Goal: Information Seeking & Learning: Learn about a topic

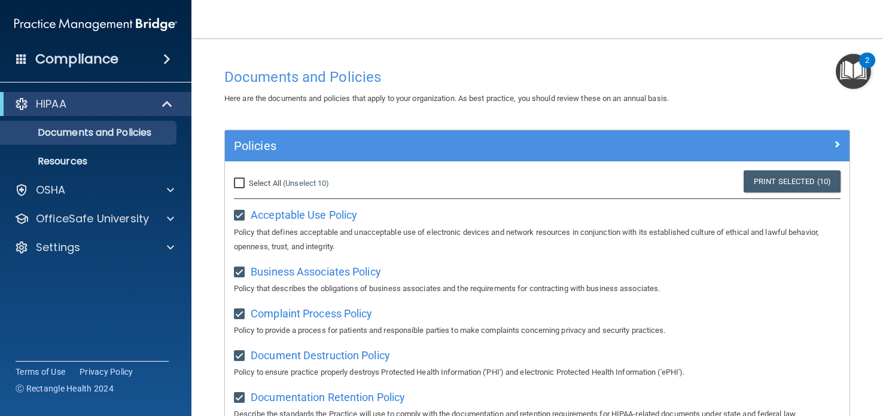
scroll to position [447, 0]
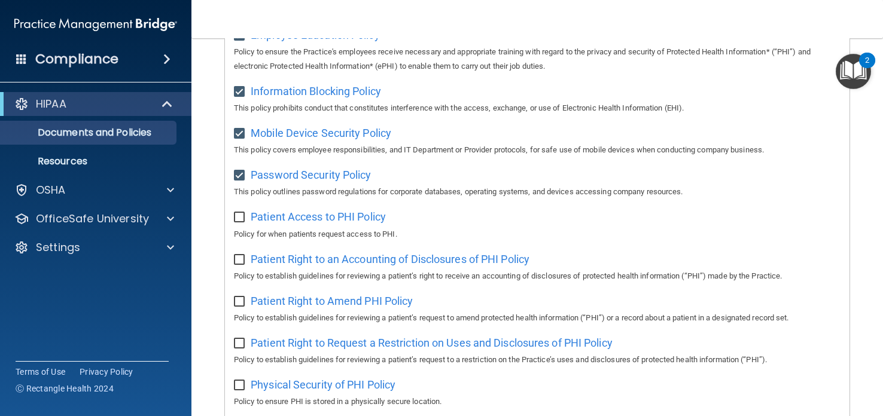
click at [245, 218] on input "checkbox" at bounding box center [241, 218] width 14 height 10
checkbox input "true"
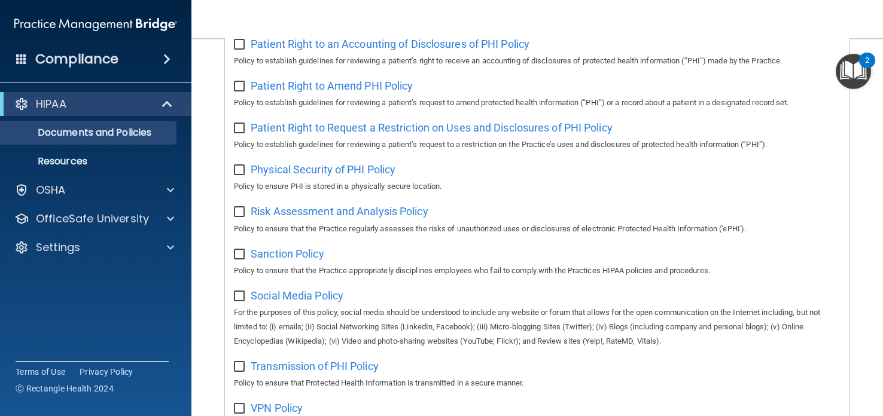
scroll to position [659, 0]
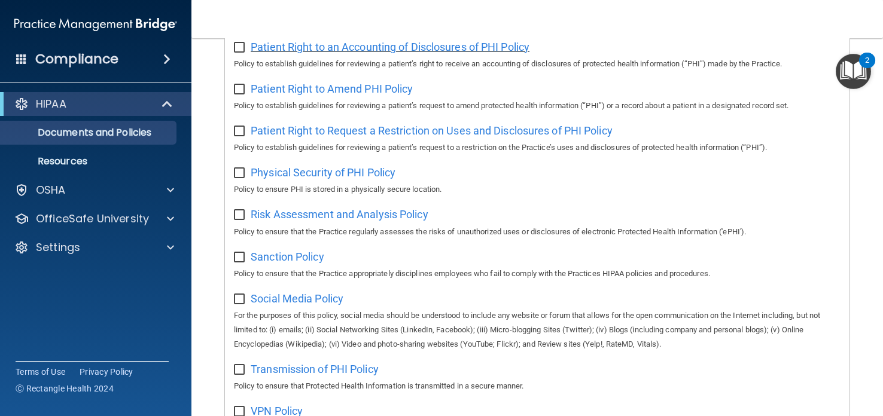
click at [332, 52] on span "Patient Right to an Accounting of Disclosures of PHI Policy" at bounding box center [390, 47] width 279 height 13
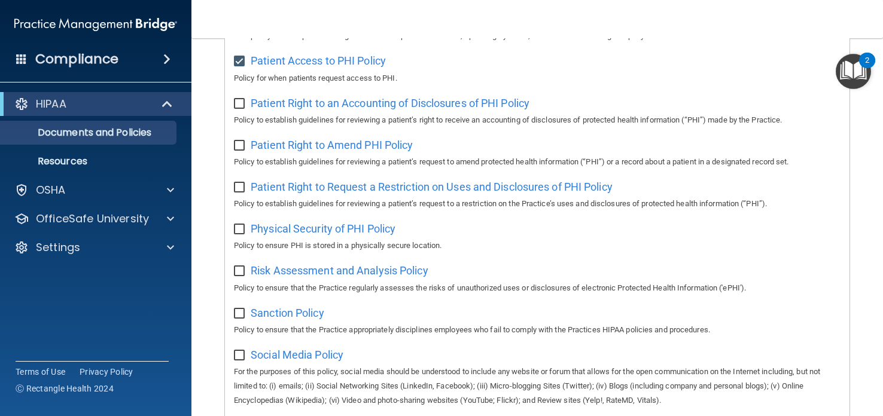
scroll to position [601, 0]
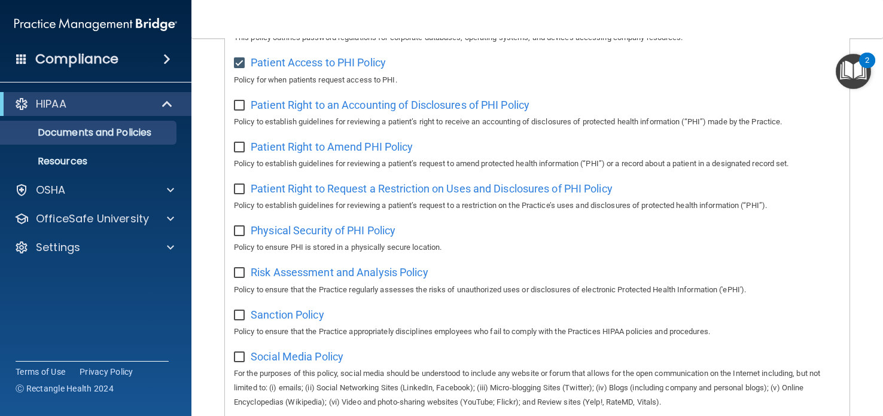
click at [242, 107] on input "checkbox" at bounding box center [241, 106] width 14 height 10
checkbox input "true"
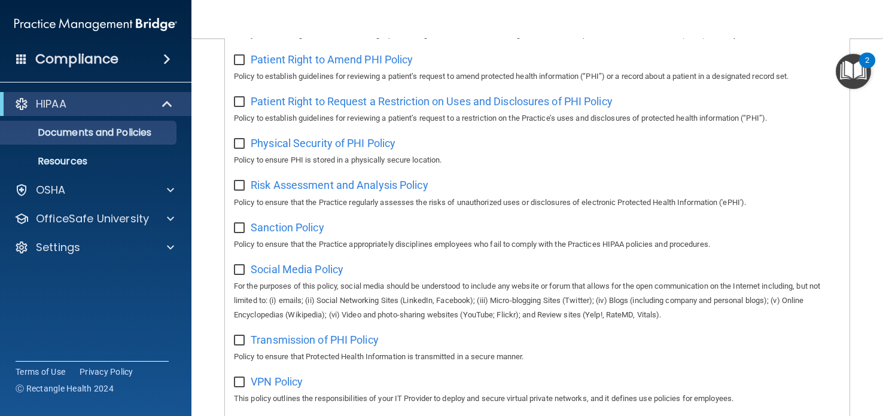
scroll to position [686, 0]
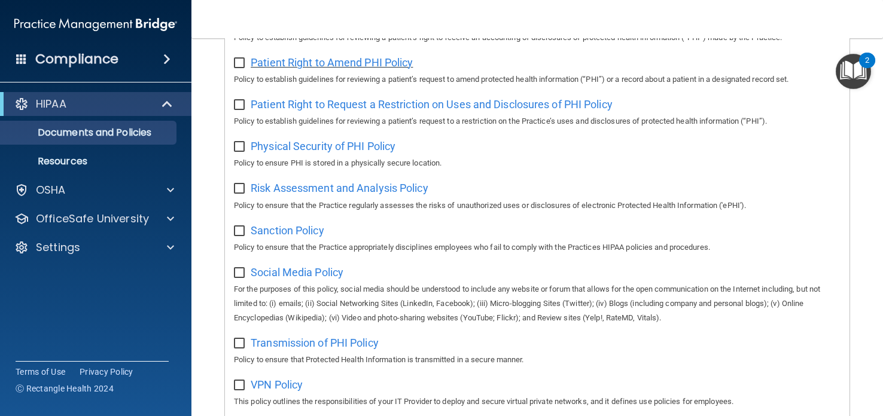
click at [301, 69] on span "Patient Right to Amend PHI Policy" at bounding box center [332, 62] width 162 height 13
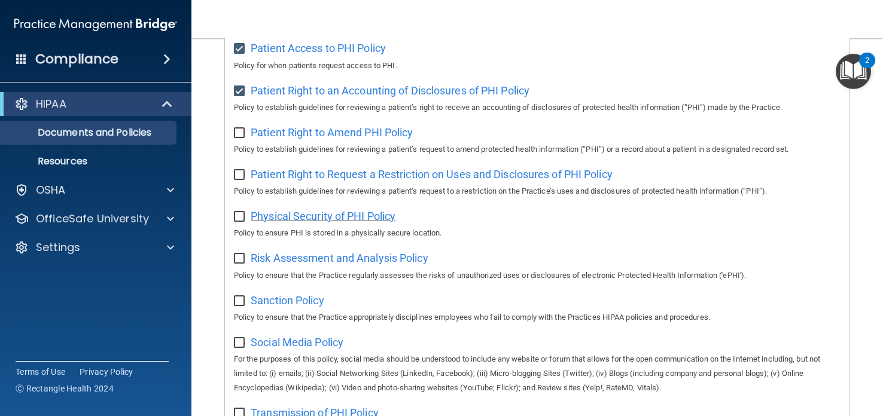
scroll to position [616, 0]
click at [237, 135] on input "checkbox" at bounding box center [241, 133] width 14 height 10
checkbox input "true"
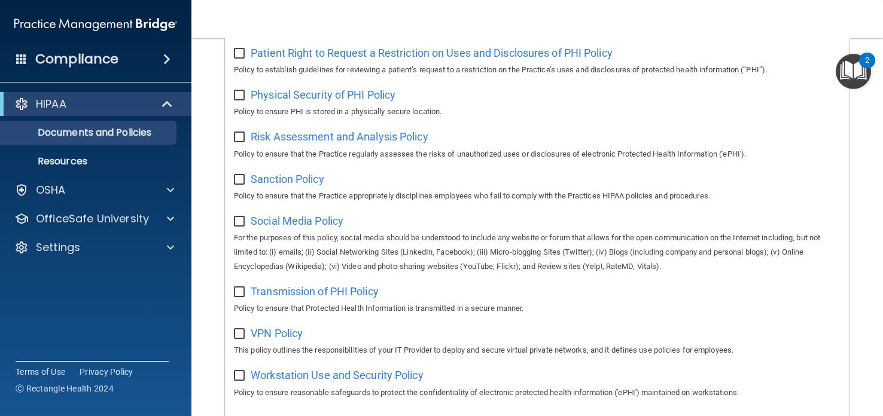
scroll to position [738, 0]
click at [355, 59] on span "Patient Right to Request a Restriction on Uses and Disclosures of PHI Policy" at bounding box center [432, 52] width 362 height 13
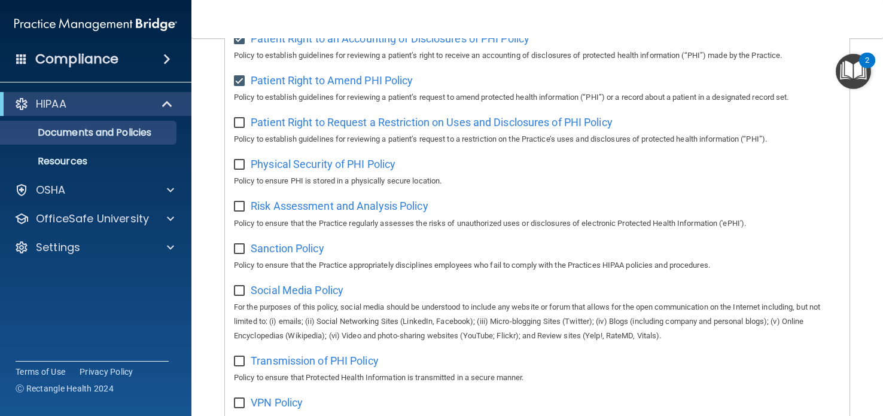
scroll to position [674, 0]
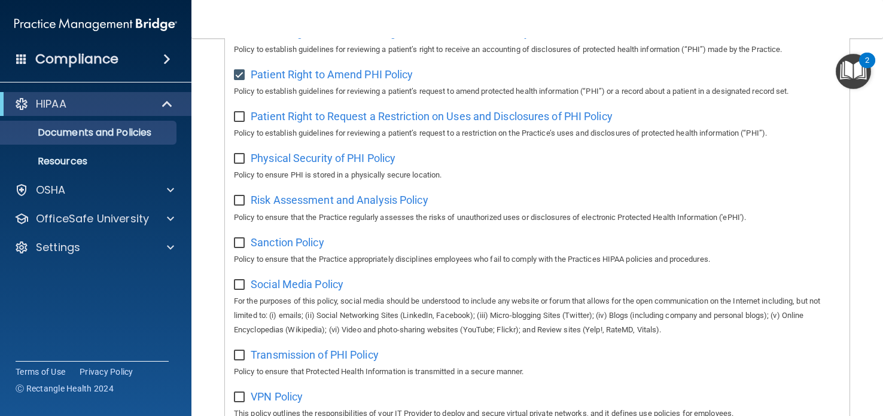
click at [239, 120] on input "checkbox" at bounding box center [241, 117] width 14 height 10
checkbox input "true"
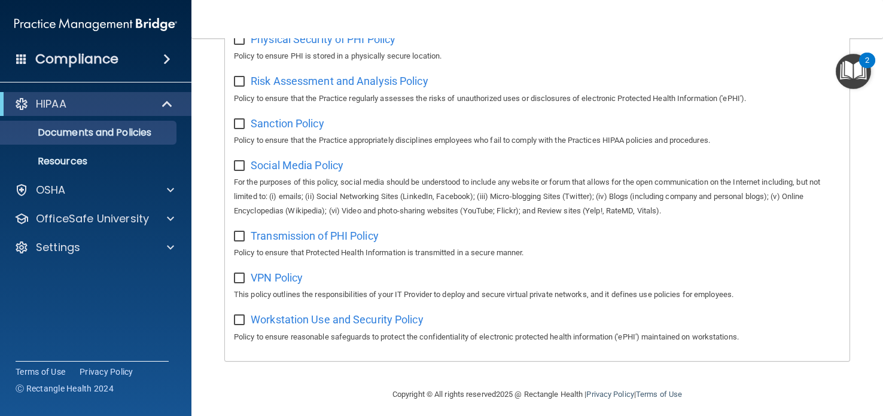
scroll to position [793, 0]
click at [272, 43] on span "Physical Security of PHI Policy" at bounding box center [323, 38] width 145 height 13
click at [238, 39] on input "checkbox" at bounding box center [241, 40] width 14 height 10
checkbox input "true"
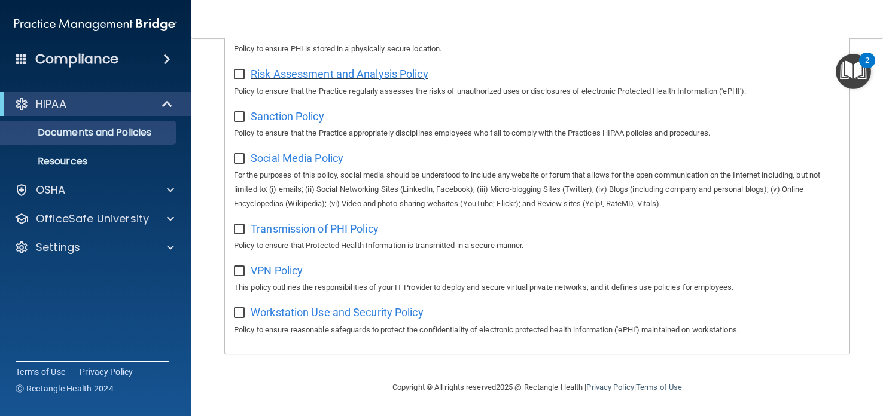
click at [324, 74] on span "Risk Assessment and Analysis Policy" at bounding box center [340, 74] width 178 height 13
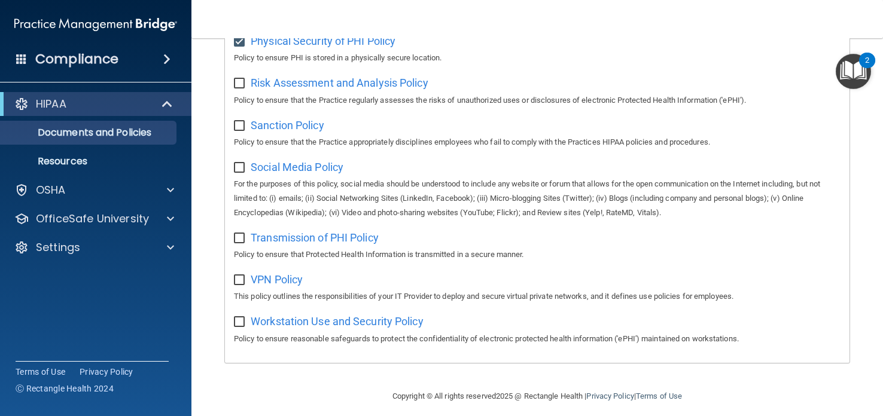
scroll to position [788, 0]
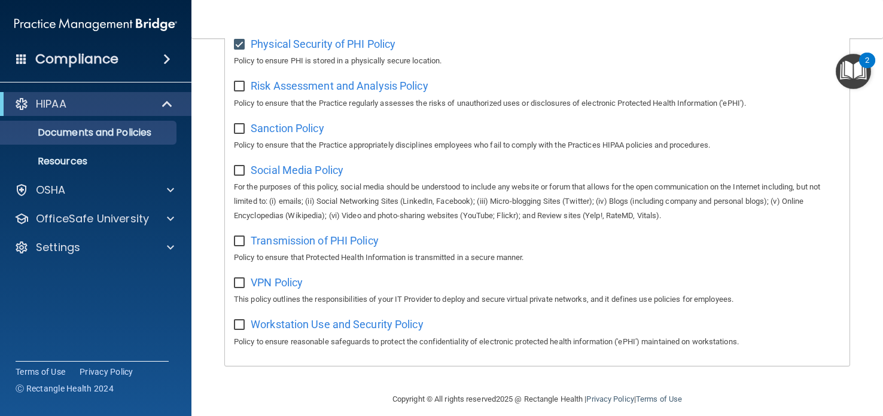
click at [241, 90] on input "checkbox" at bounding box center [241, 87] width 14 height 10
checkbox input "true"
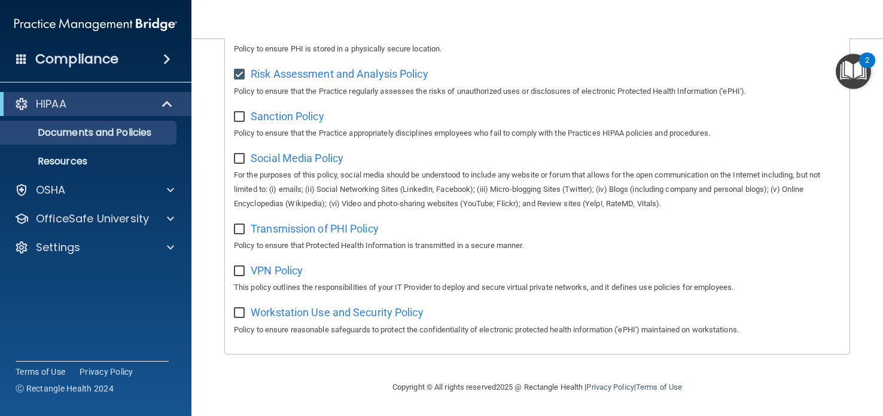
scroll to position [808, 0]
click at [273, 114] on span "Sanction Policy" at bounding box center [288, 116] width 74 height 13
click at [241, 112] on input "checkbox" at bounding box center [241, 117] width 14 height 10
checkbox input "true"
click at [299, 160] on span "Social Media Policy" at bounding box center [297, 158] width 93 height 13
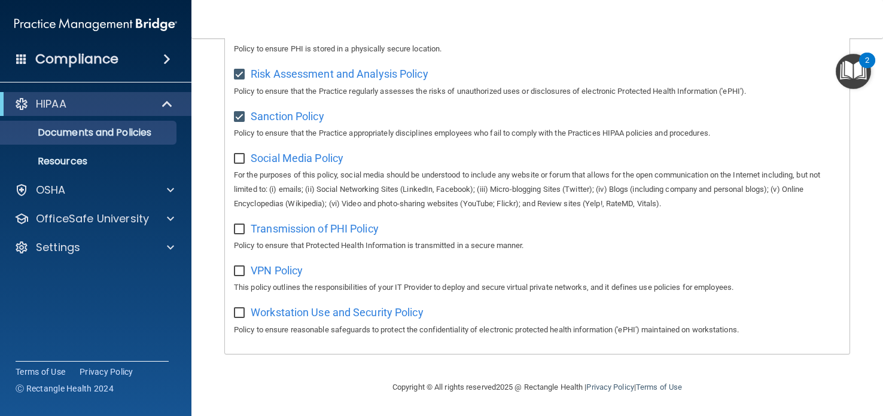
click at [238, 156] on input "checkbox" at bounding box center [241, 159] width 14 height 10
checkbox input "true"
click at [281, 229] on span "Transmission of PHI Policy" at bounding box center [315, 229] width 128 height 13
click at [241, 232] on input "checkbox" at bounding box center [241, 230] width 14 height 10
checkbox input "true"
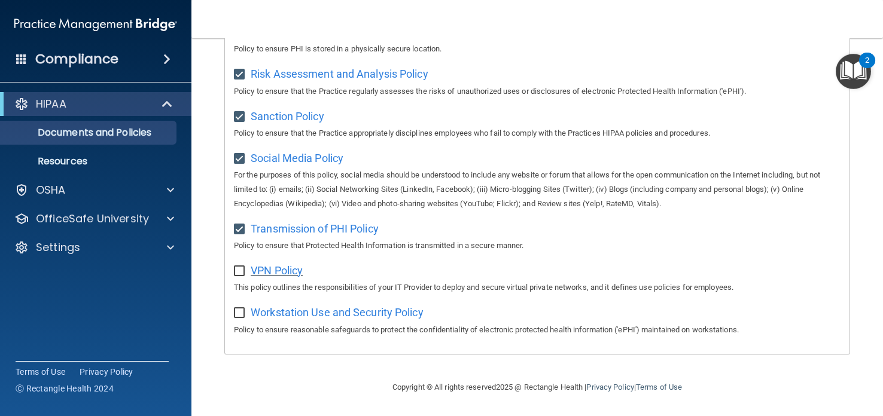
click at [277, 273] on span "VPN Policy" at bounding box center [277, 270] width 52 height 13
click at [239, 270] on input "checkbox" at bounding box center [241, 272] width 14 height 10
checkbox input "true"
click at [319, 318] on span "Workstation Use and Security Policy" at bounding box center [337, 312] width 173 height 13
click at [240, 311] on input "checkbox" at bounding box center [241, 314] width 14 height 10
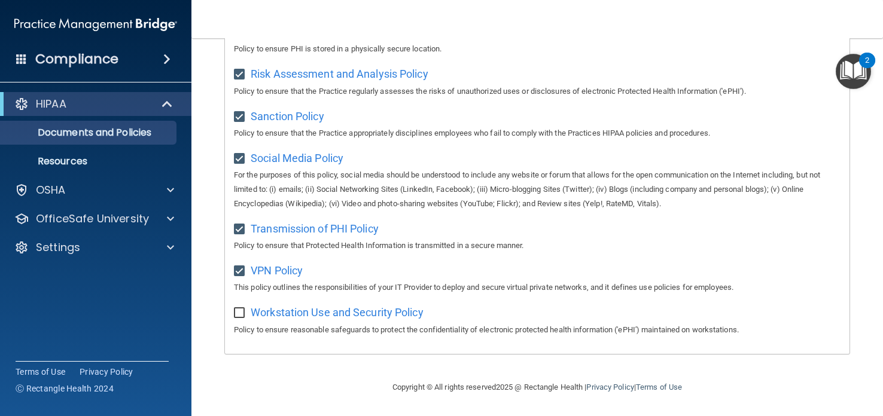
checkbox input "true"
click at [858, 64] on img "Open Resource Center, 2 new notifications" at bounding box center [853, 71] width 35 height 35
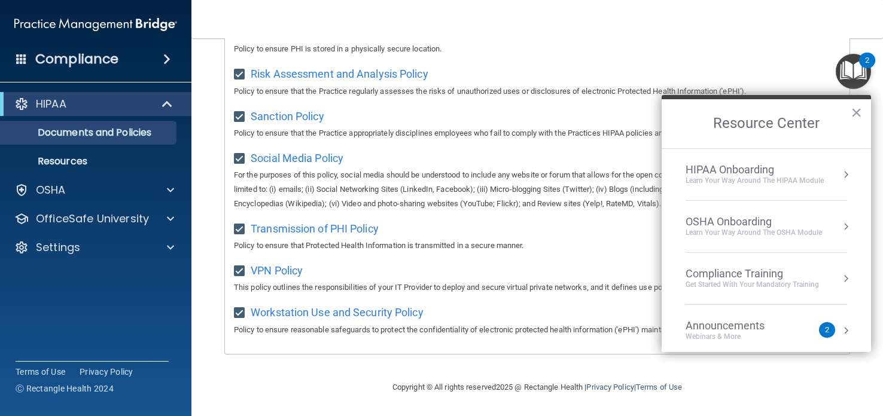
click at [777, 174] on div "HIPAA Onboarding" at bounding box center [755, 169] width 138 height 13
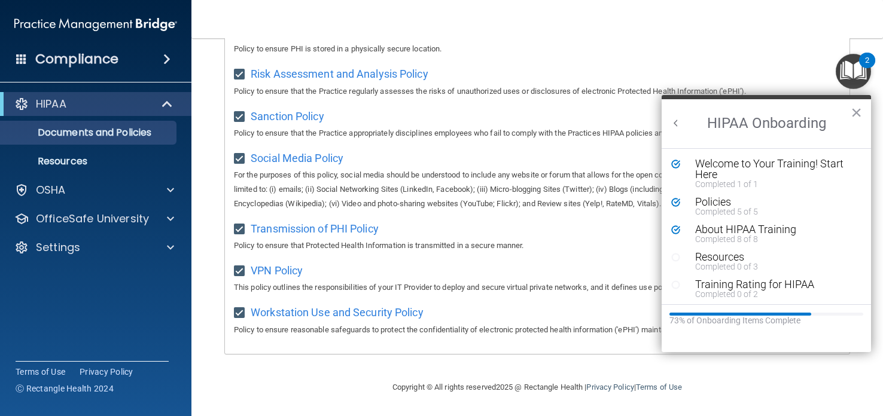
scroll to position [0, 0]
click at [706, 263] on div "Completed 0 of 3" at bounding box center [775, 267] width 160 height 8
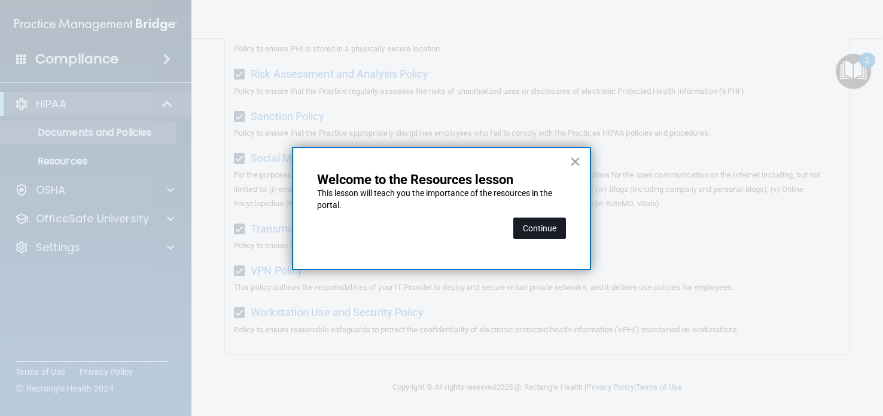
click at [550, 227] on button "Continue" at bounding box center [539, 229] width 53 height 22
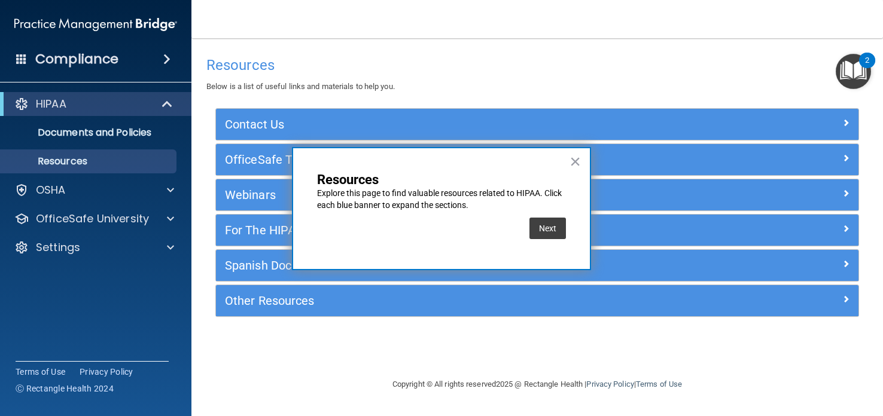
click at [550, 227] on button "Next" at bounding box center [548, 229] width 36 height 22
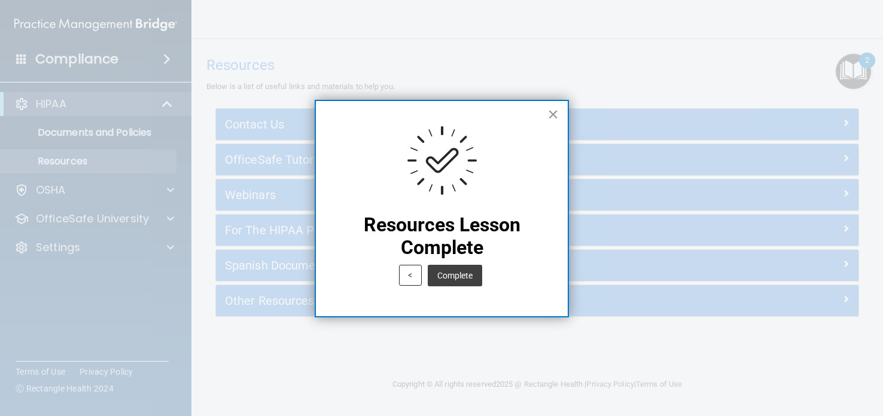
click at [554, 112] on button "×" at bounding box center [552, 114] width 11 height 19
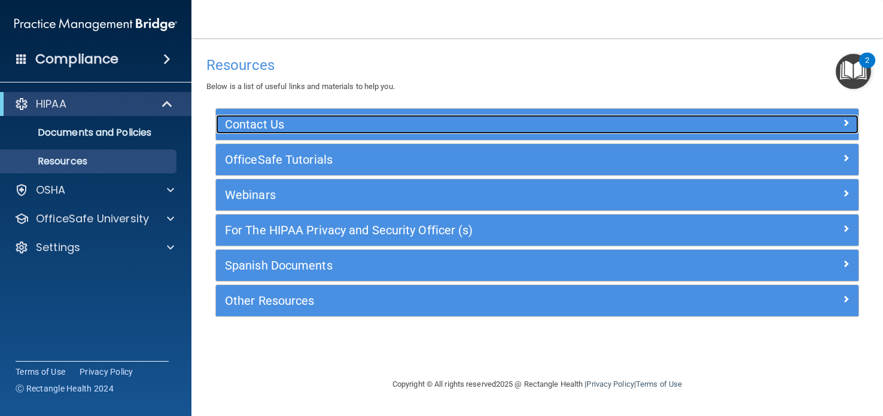
click at [844, 121] on span at bounding box center [845, 122] width 7 height 14
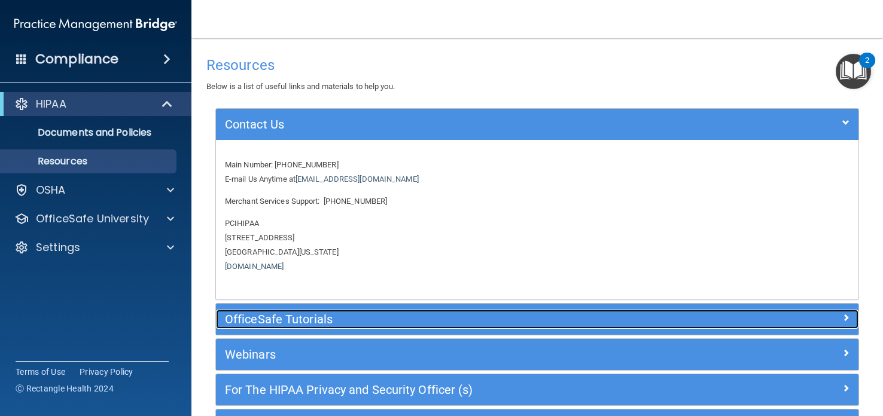
click at [842, 317] on div at bounding box center [778, 317] width 161 height 14
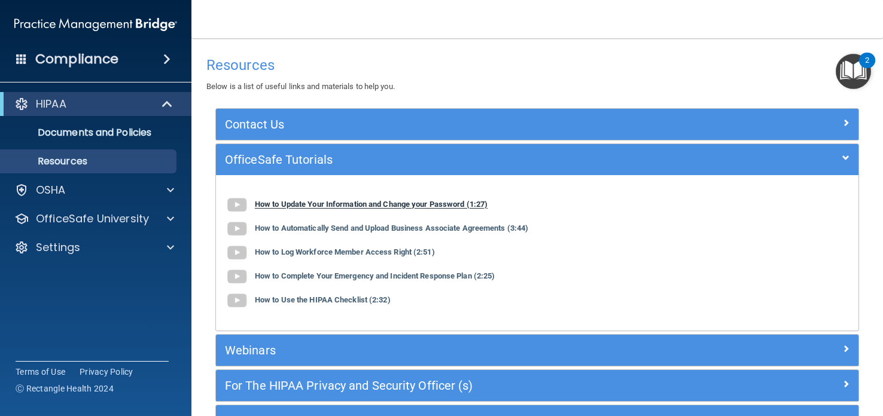
click at [237, 201] on img at bounding box center [237, 205] width 24 height 24
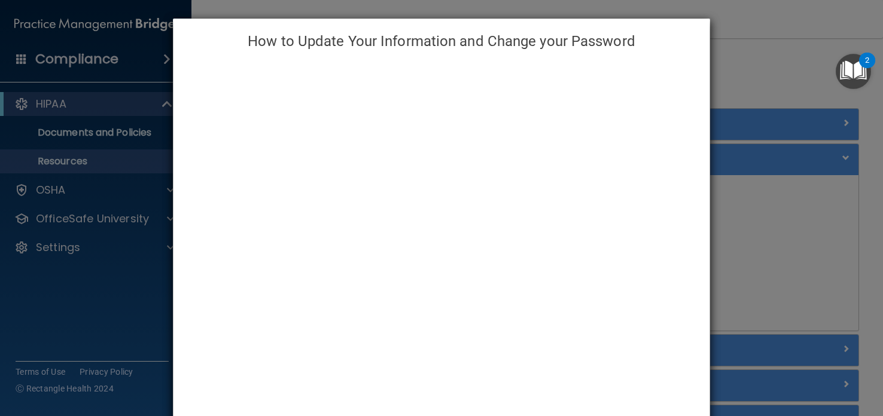
scroll to position [73, 0]
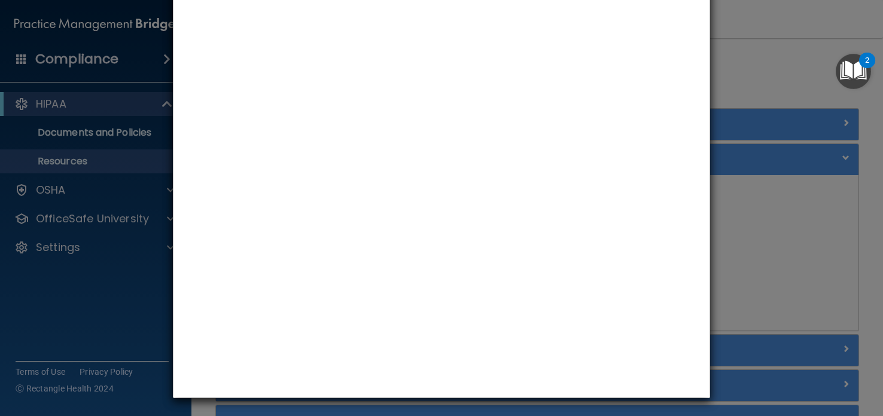
click at [855, 64] on img "Open Resource Center, 2 new notifications" at bounding box center [853, 71] width 35 height 35
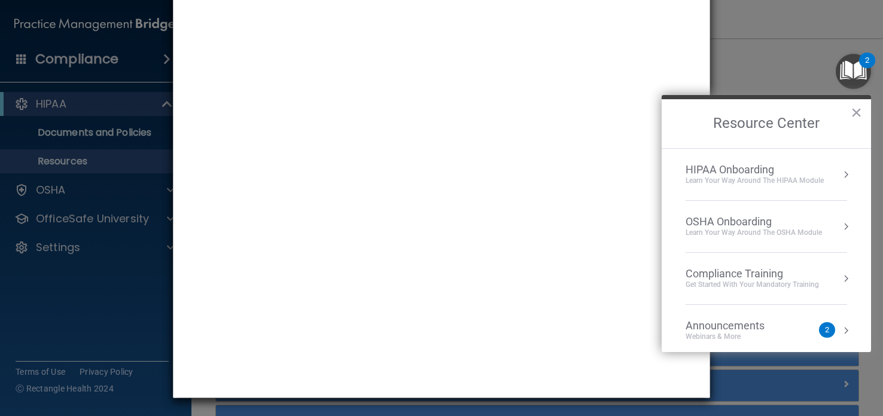
click at [783, 176] on div "Learn Your Way around the HIPAA module" at bounding box center [755, 181] width 138 height 10
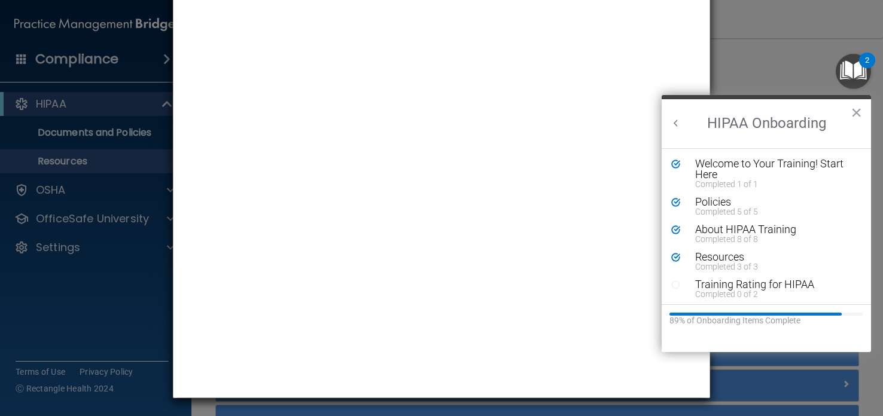
scroll to position [0, 0]
click at [856, 105] on button "×" at bounding box center [856, 112] width 11 height 19
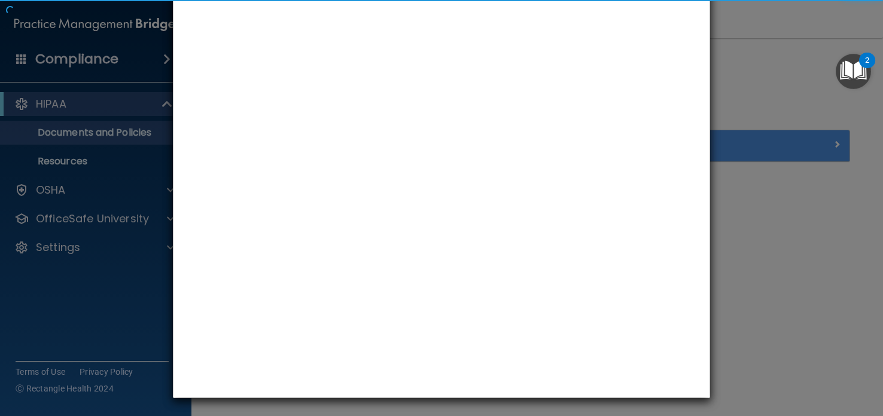
click at [119, 190] on div "How to Update Your Information and Change your Password" at bounding box center [441, 208] width 883 height 416
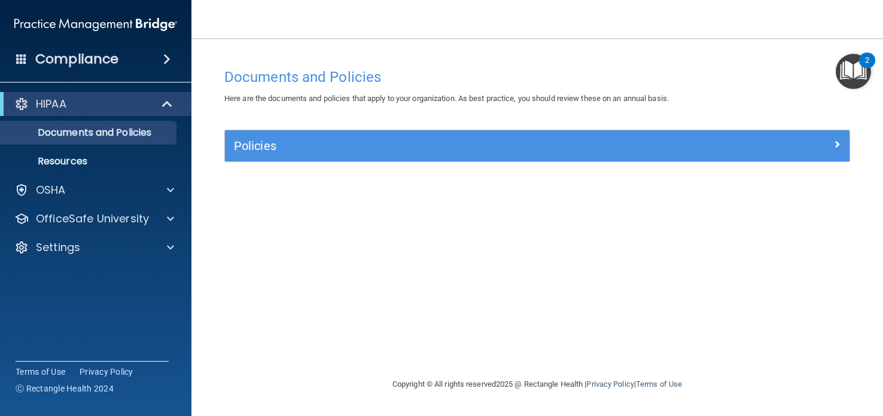
click at [860, 62] on div "2" at bounding box center [867, 61] width 16 height 16
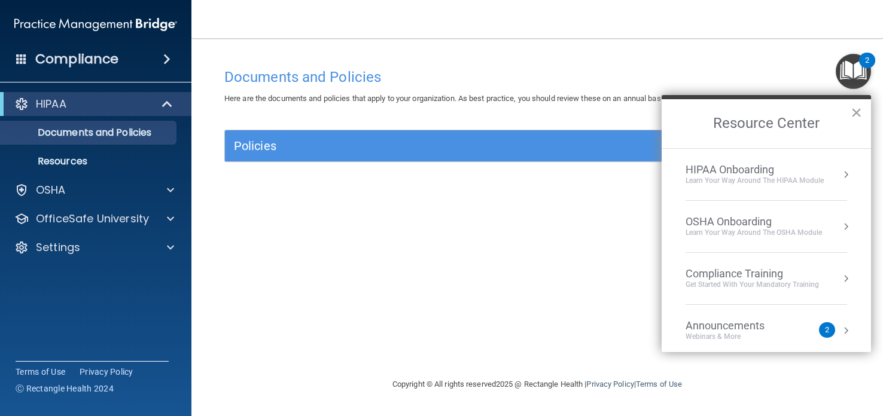
click at [796, 180] on div "Learn Your Way around the HIPAA module" at bounding box center [755, 181] width 138 height 10
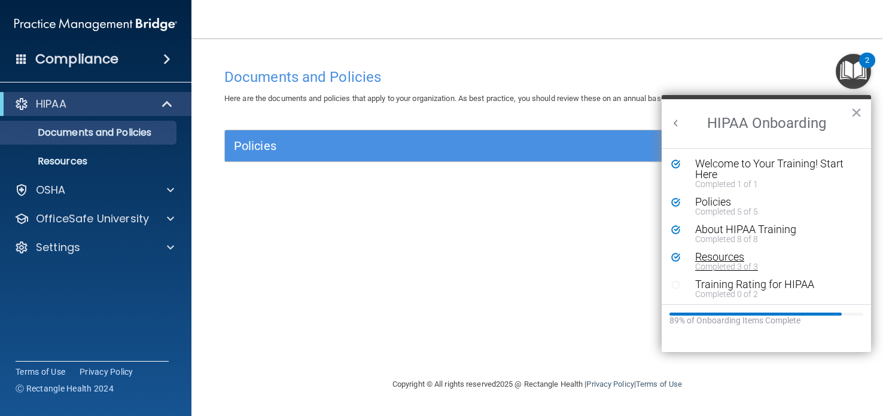
click at [743, 263] on div "Completed 3 of 3" at bounding box center [775, 267] width 160 height 8
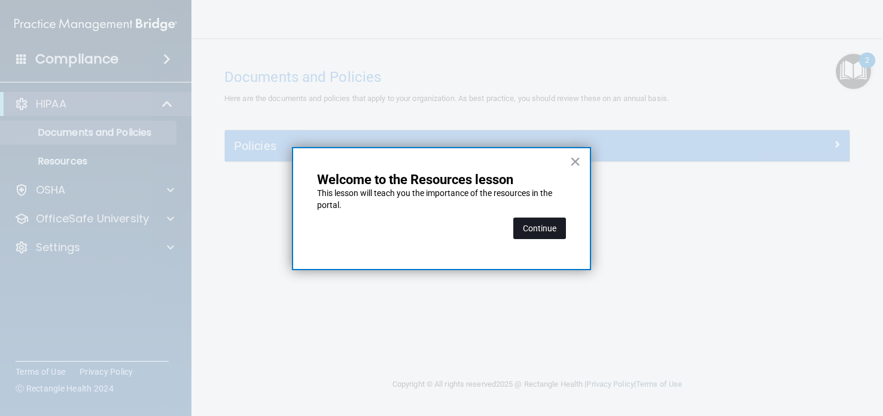
click at [548, 221] on button "Continue" at bounding box center [539, 229] width 53 height 22
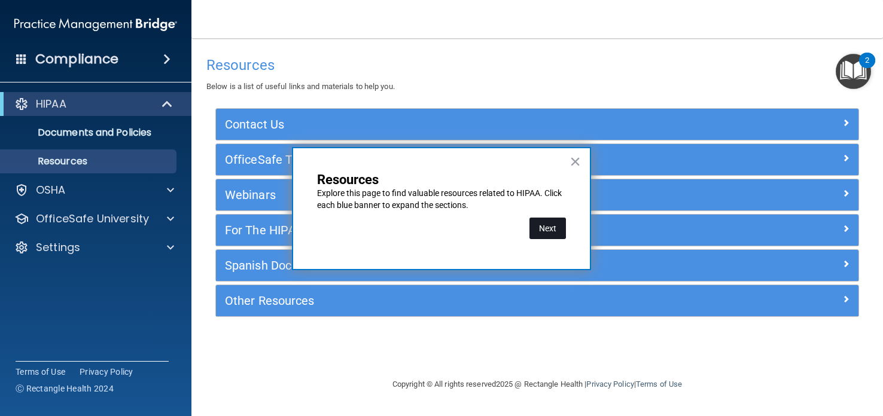
click at [545, 229] on button "Next" at bounding box center [548, 229] width 36 height 22
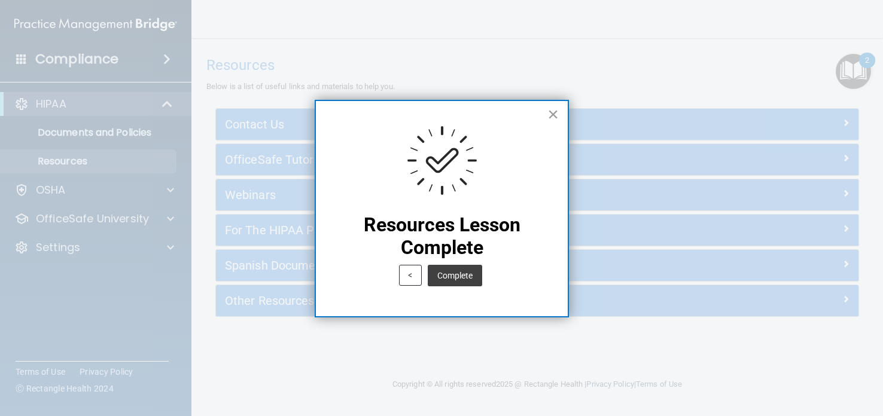
click at [552, 108] on button "×" at bounding box center [552, 114] width 11 height 19
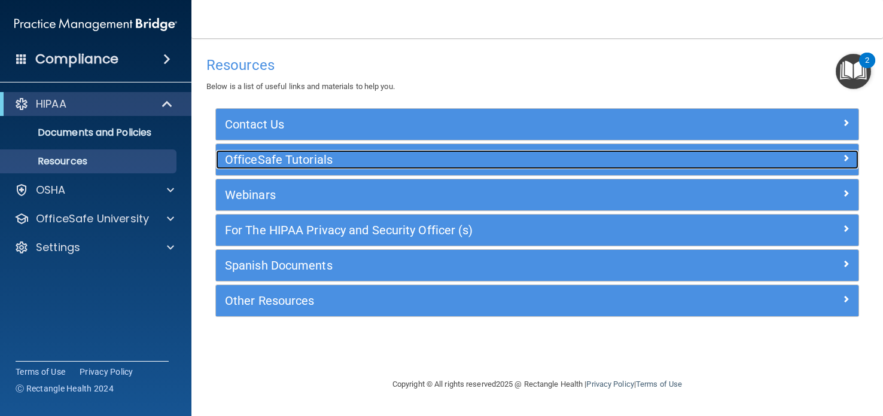
click at [842, 157] on span at bounding box center [845, 158] width 7 height 14
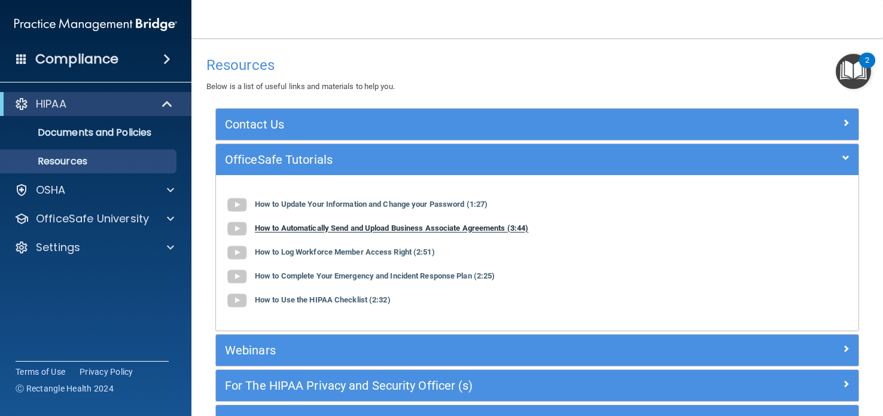
click at [241, 227] on img at bounding box center [237, 229] width 24 height 24
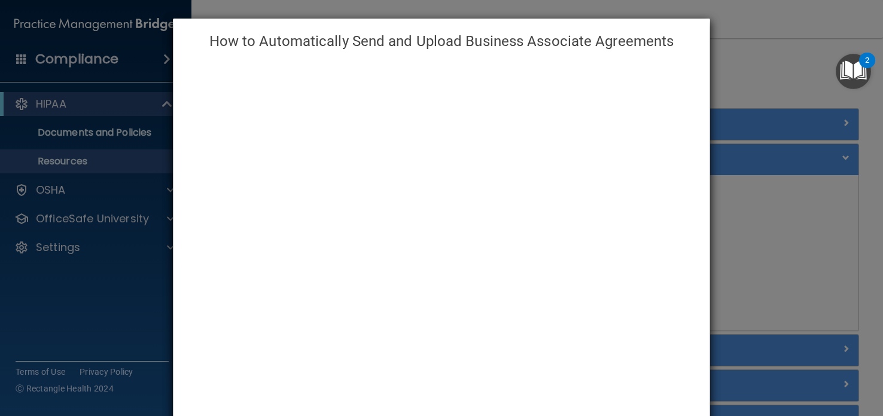
click at [857, 175] on div "How to Automatically Send and Upload Business Associate Agreements" at bounding box center [441, 208] width 883 height 416
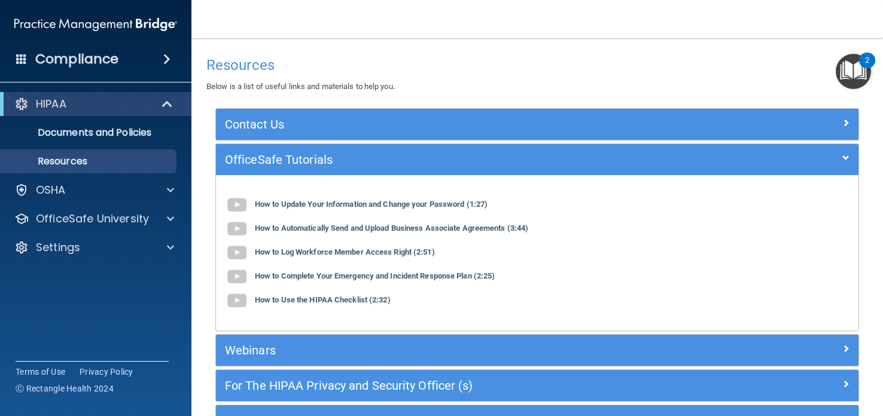
click at [857, 174] on div "OfficeSafe Tutorials" at bounding box center [537, 159] width 643 height 31
click at [239, 223] on img at bounding box center [237, 229] width 24 height 24
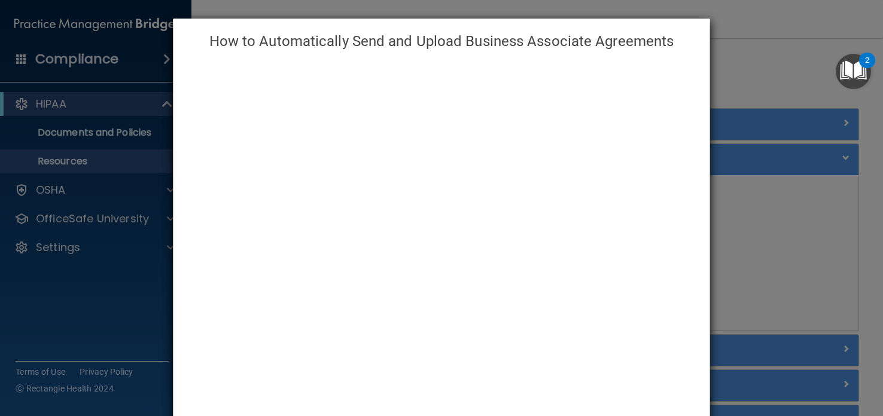
scroll to position [73, 0]
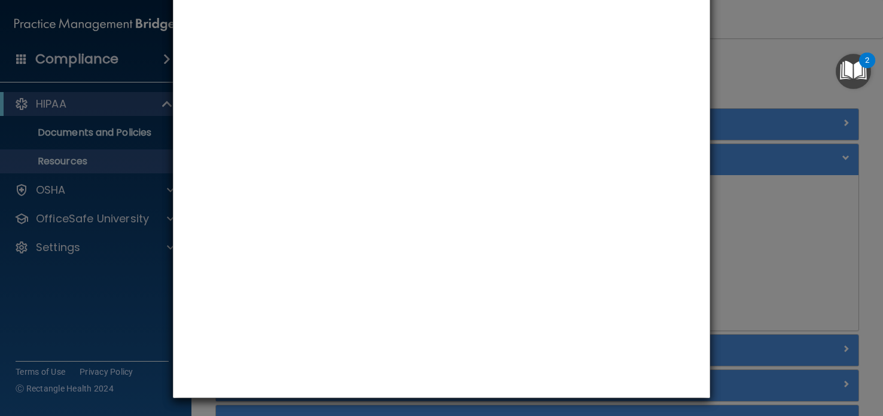
click at [768, 217] on div "How to Automatically Send and Upload Business Associate Agreements" at bounding box center [441, 208] width 883 height 416
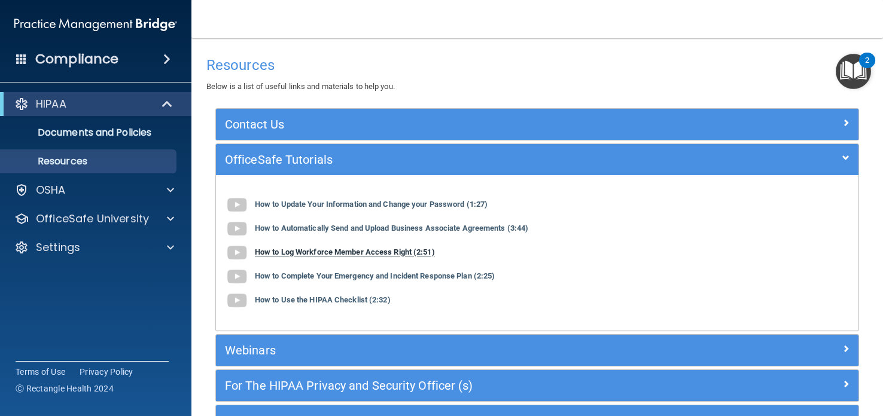
click at [233, 251] on img at bounding box center [237, 253] width 24 height 24
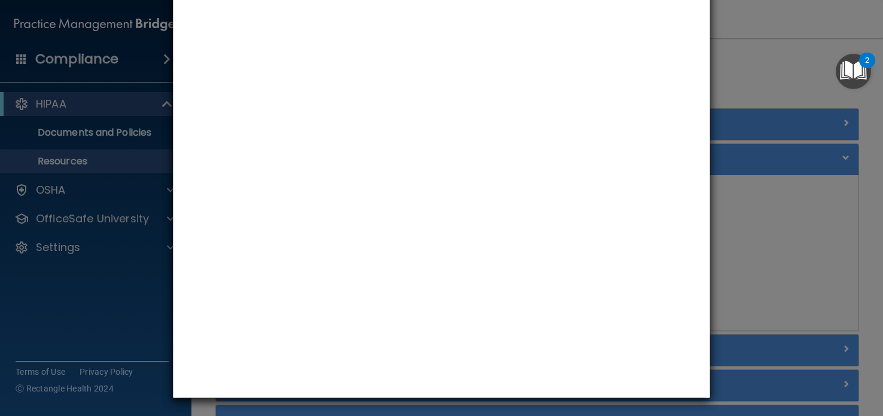
click at [772, 226] on div "How to Log Workforce Member Access Right" at bounding box center [441, 208] width 883 height 416
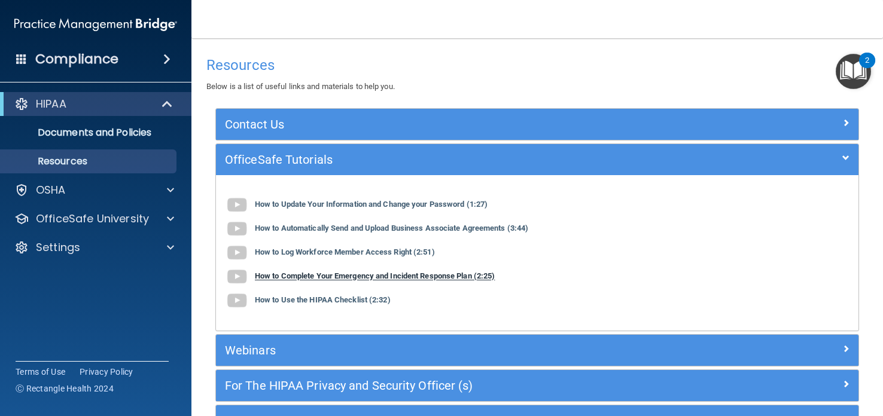
click at [232, 271] on img at bounding box center [237, 277] width 24 height 24
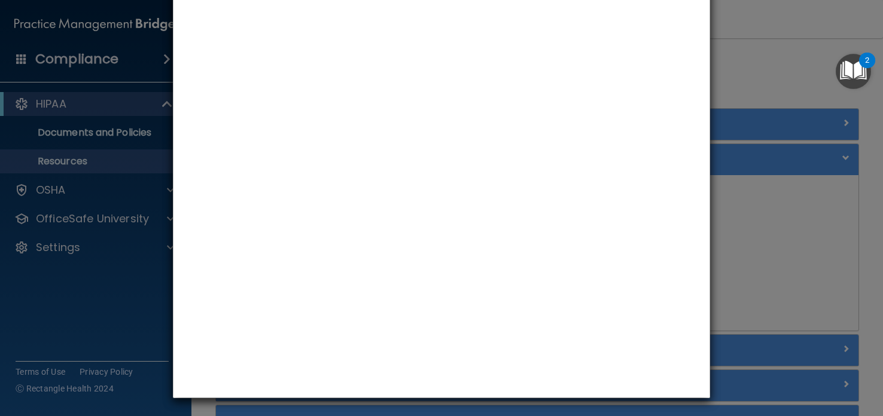
click at [764, 202] on div "How to Complete Your Emergency and Incident Response Plan" at bounding box center [441, 208] width 883 height 416
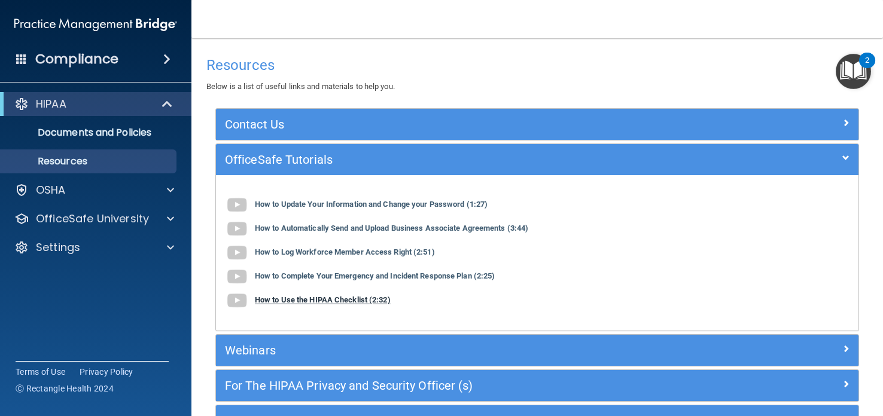
click at [236, 296] on img at bounding box center [237, 301] width 24 height 24
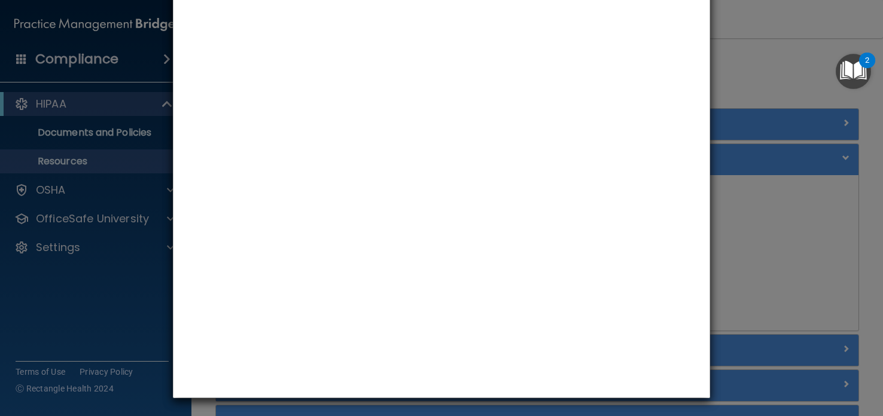
click at [773, 199] on div "How to Use the HIPAA Checklist" at bounding box center [441, 208] width 883 height 416
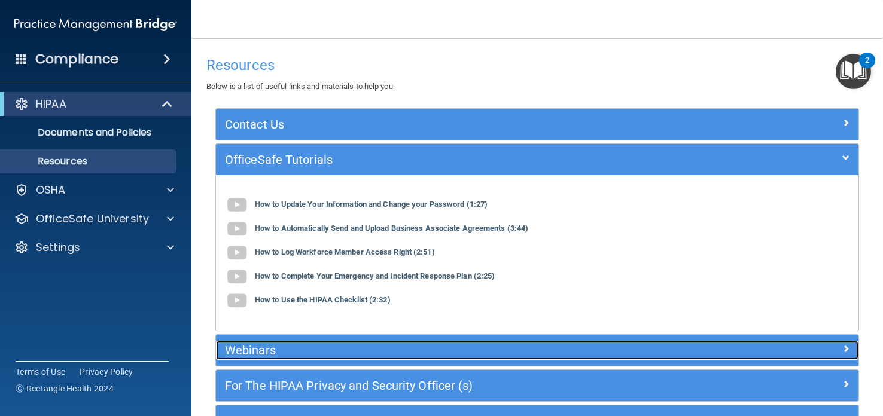
click at [248, 352] on h5 "Webinars" at bounding box center [457, 350] width 464 height 13
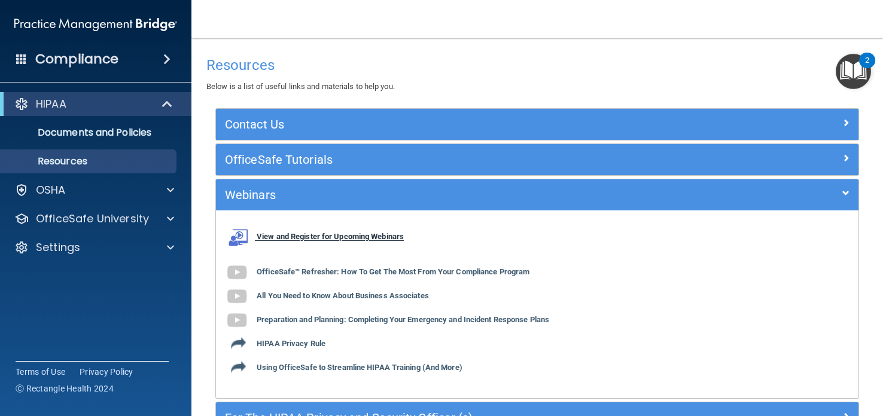
click at [270, 239] on b "View and Register for Upcoming Webinars" at bounding box center [330, 237] width 147 height 9
click at [238, 272] on img at bounding box center [237, 273] width 24 height 24
click at [235, 317] on img at bounding box center [237, 321] width 24 height 24
click at [305, 341] on b "HIPAA Privacy Rule" at bounding box center [291, 344] width 69 height 9
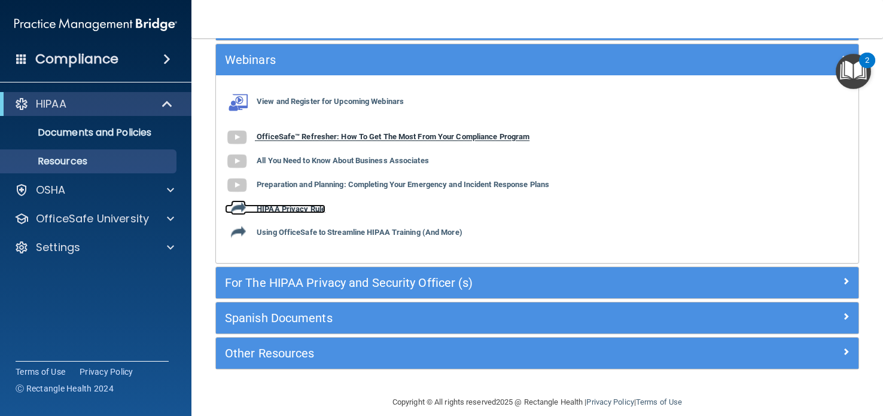
scroll to position [148, 0]
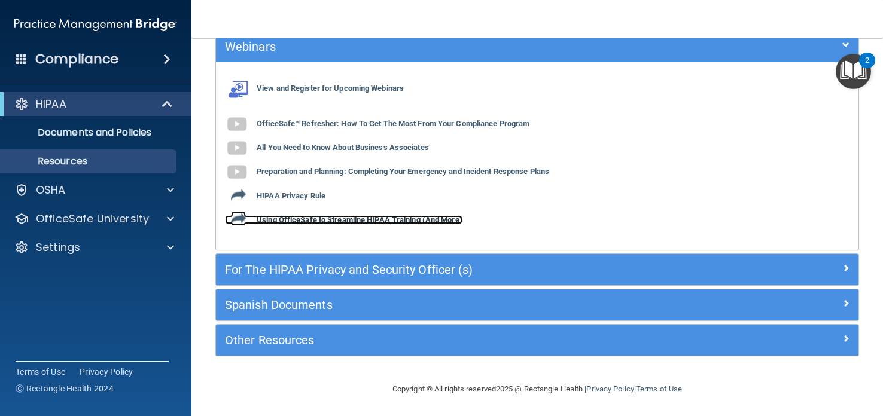
click at [276, 215] on b "Using OfficeSafe to Streamline HIPAA Training (And More)" at bounding box center [360, 219] width 206 height 9
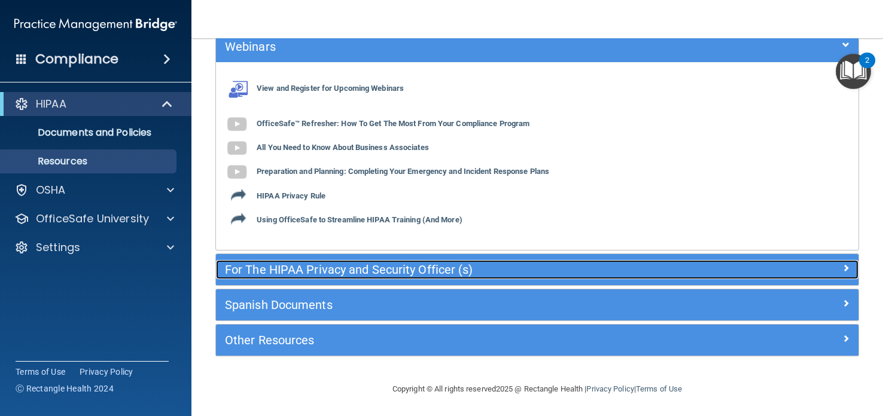
click at [281, 263] on h5 "For The HIPAA Privacy and Security Officer (s)" at bounding box center [457, 269] width 464 height 13
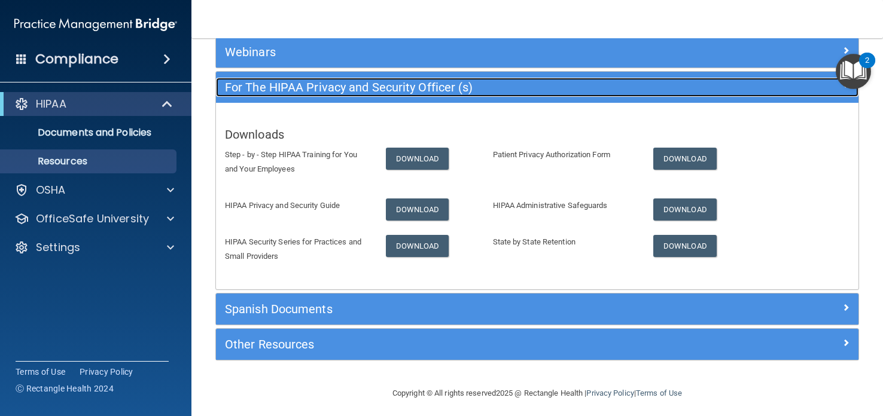
scroll to position [147, 0]
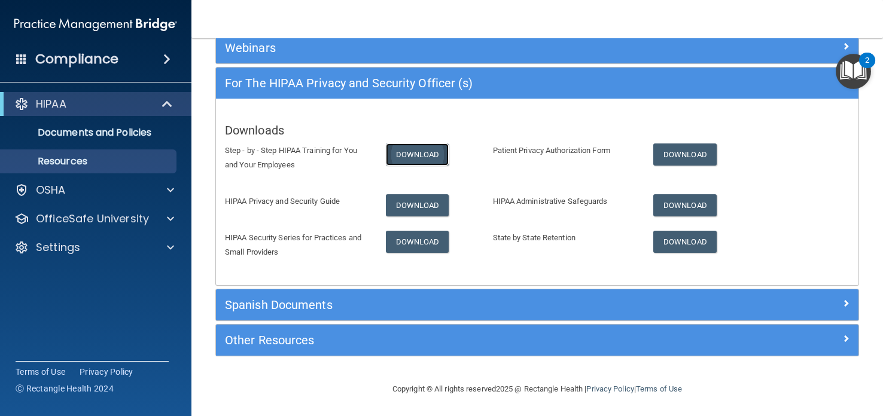
click at [404, 146] on link "Download" at bounding box center [417, 155] width 63 height 22
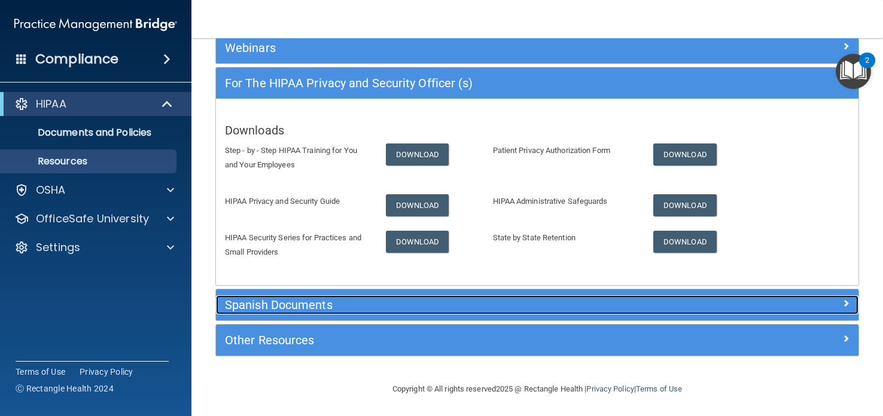
click at [300, 306] on h5 "Spanish Documents" at bounding box center [457, 305] width 464 height 13
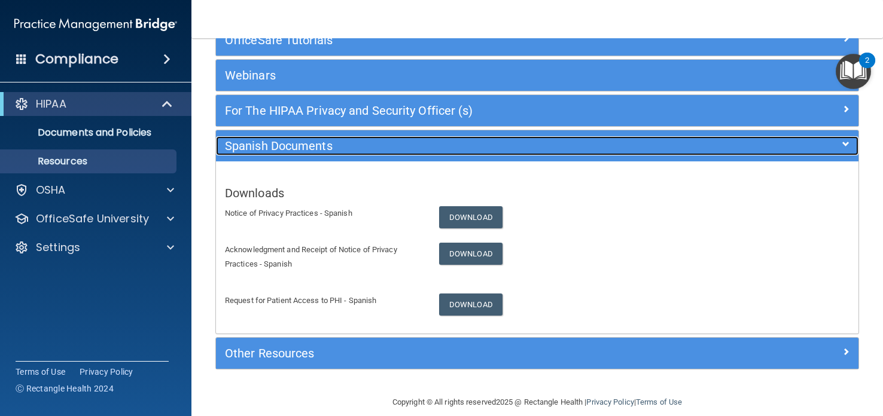
scroll to position [133, 0]
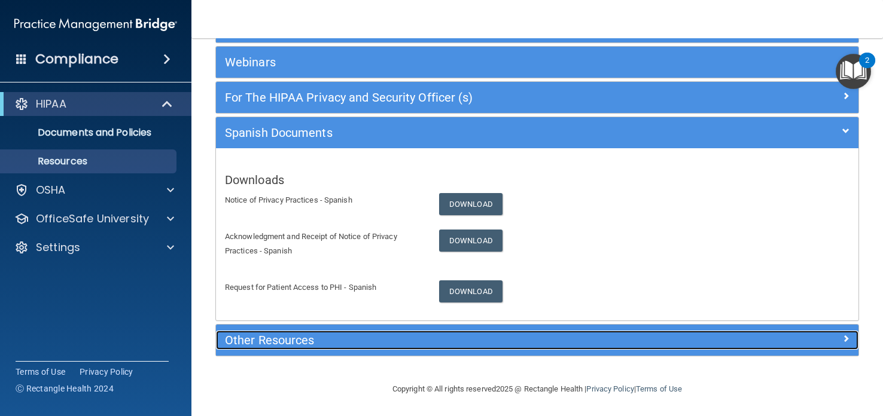
click at [299, 334] on h5 "Other Resources" at bounding box center [457, 340] width 464 height 13
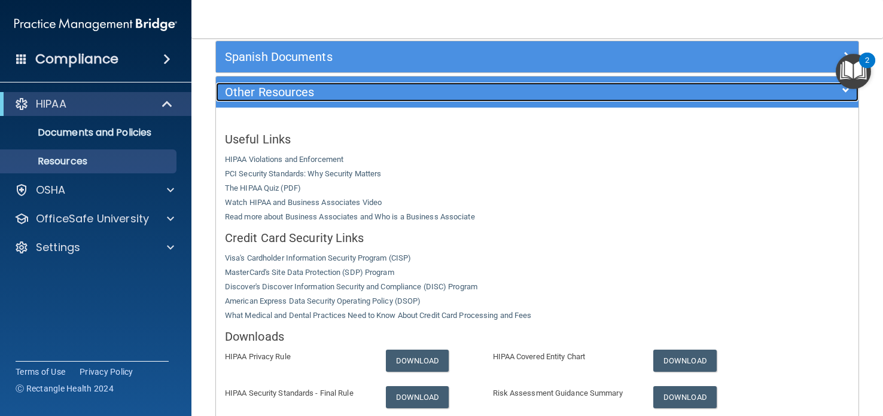
scroll to position [345, 0]
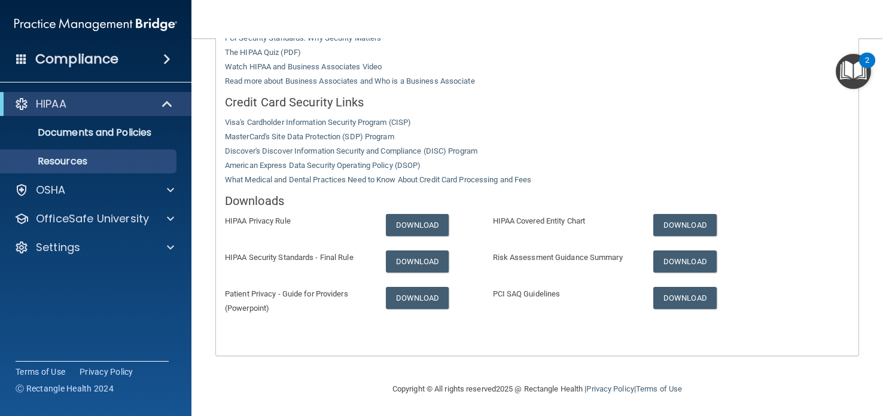
click at [857, 64] on img "Open Resource Center, 2 new notifications" at bounding box center [853, 71] width 35 height 35
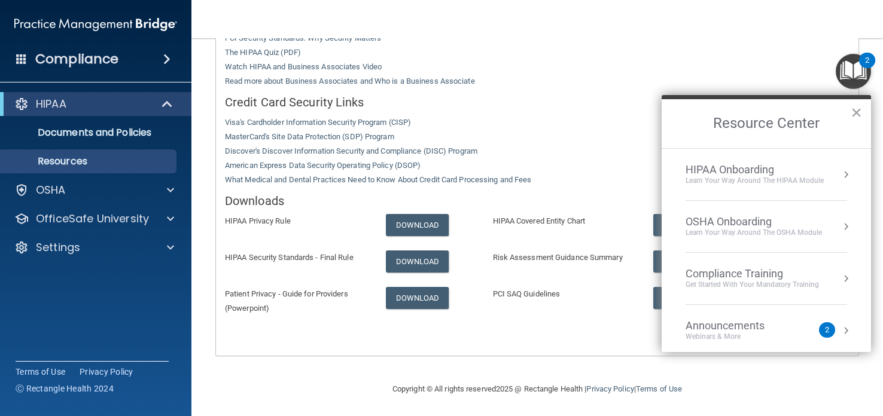
click at [784, 160] on li "HIPAA Onboarding Learn Your Way around the HIPAA module" at bounding box center [767, 175] width 162 height 52
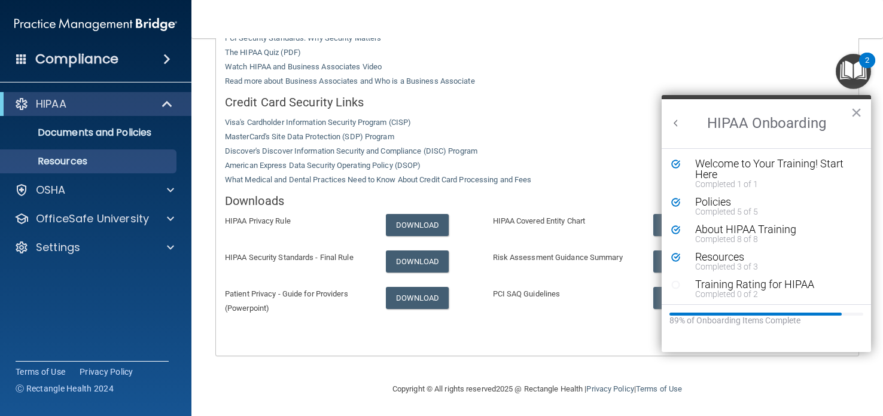
scroll to position [0, 0]
click at [746, 290] on div "Completed 0 of 2" at bounding box center [775, 294] width 160 height 8
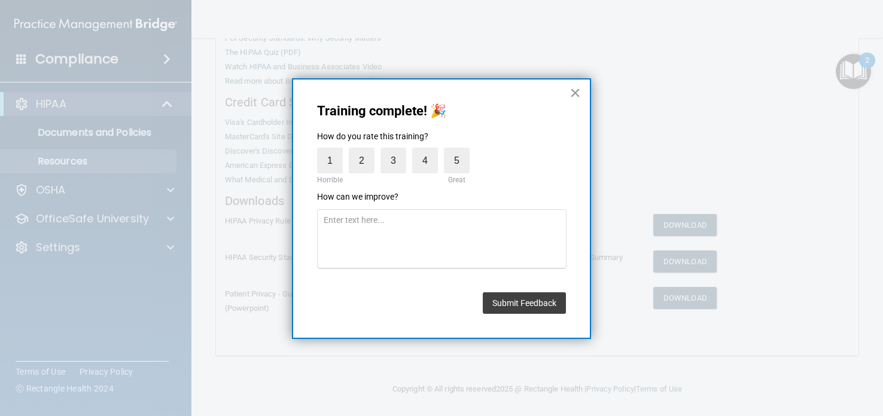
click at [579, 91] on button "×" at bounding box center [575, 92] width 11 height 19
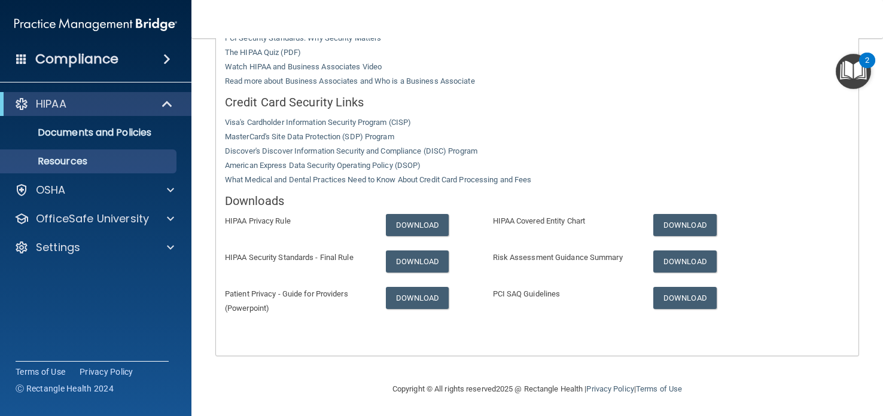
click at [856, 75] on img "Open Resource Center, 2 new notifications" at bounding box center [853, 71] width 35 height 35
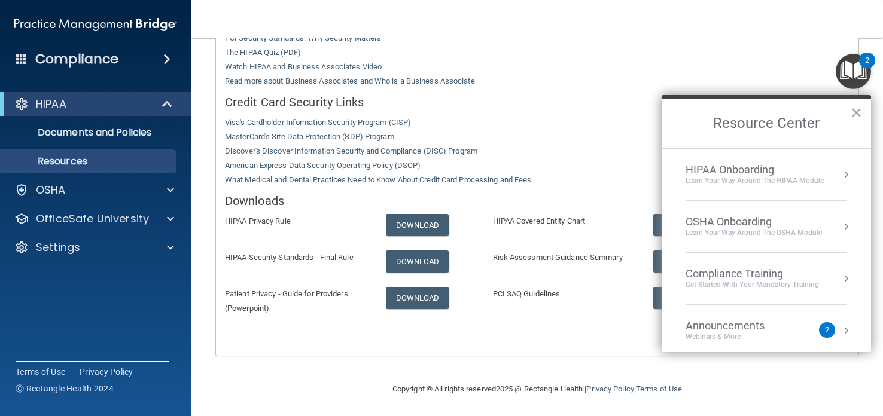
click at [783, 176] on div "Learn Your Way around the HIPAA module" at bounding box center [755, 181] width 138 height 10
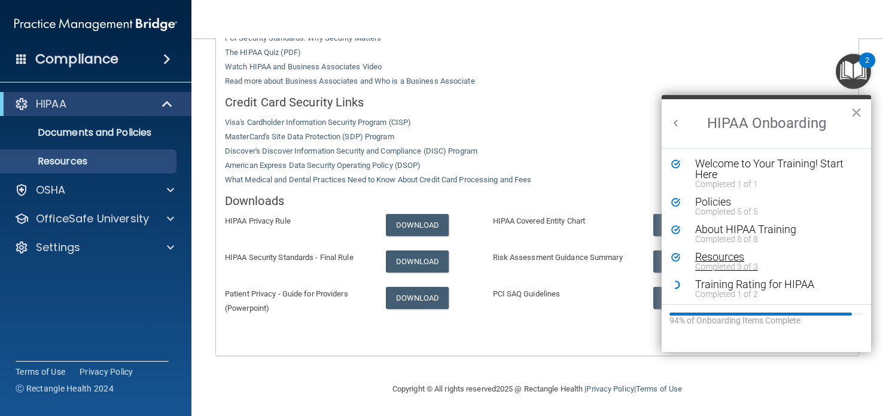
scroll to position [2, 0]
click at [716, 261] on div "Completed 3 of 3" at bounding box center [775, 265] width 160 height 8
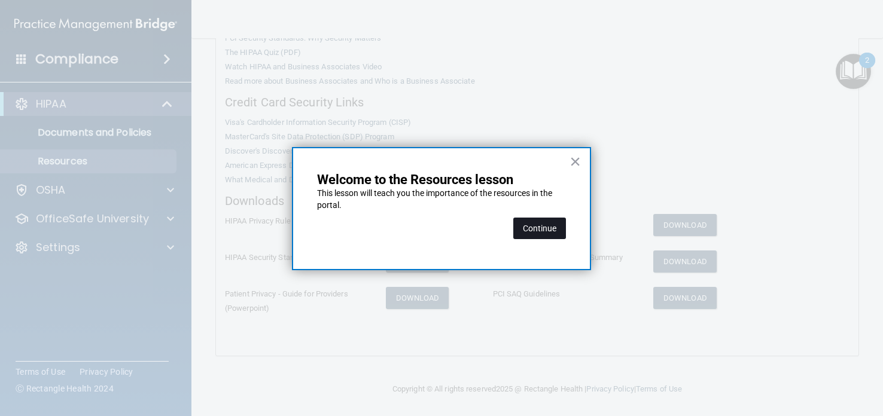
click at [539, 223] on button "Continue" at bounding box center [539, 229] width 53 height 22
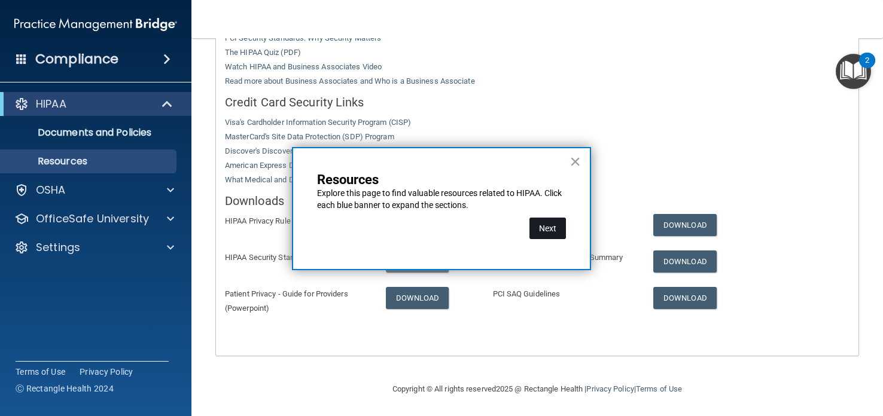
click at [552, 226] on button "Next" at bounding box center [548, 229] width 36 height 22
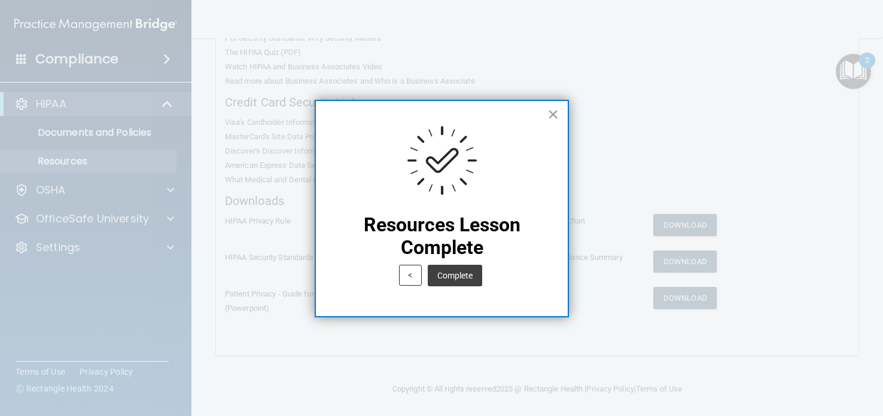
click at [553, 112] on button "×" at bounding box center [552, 114] width 11 height 19
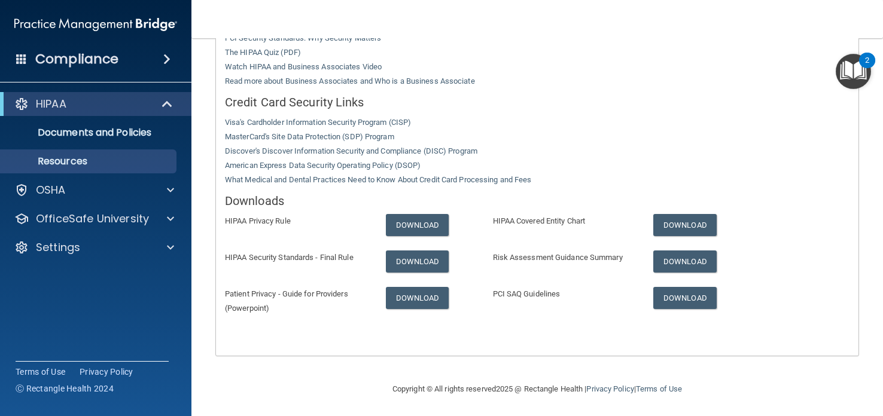
scroll to position [0, 0]
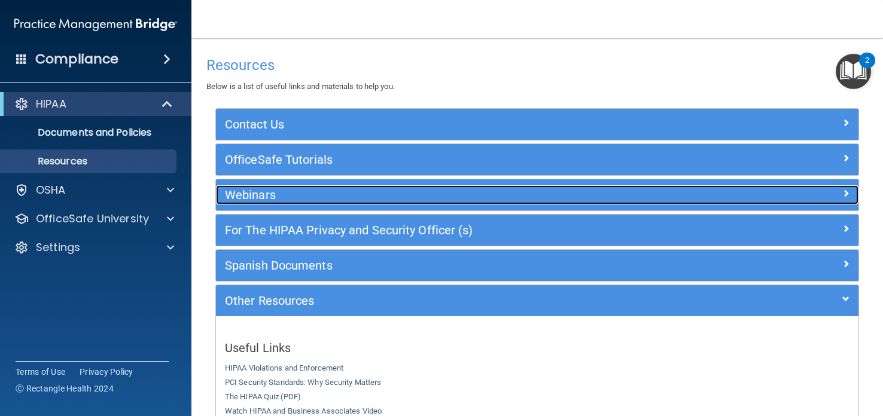
click at [316, 193] on h5 "Webinars" at bounding box center [457, 194] width 464 height 13
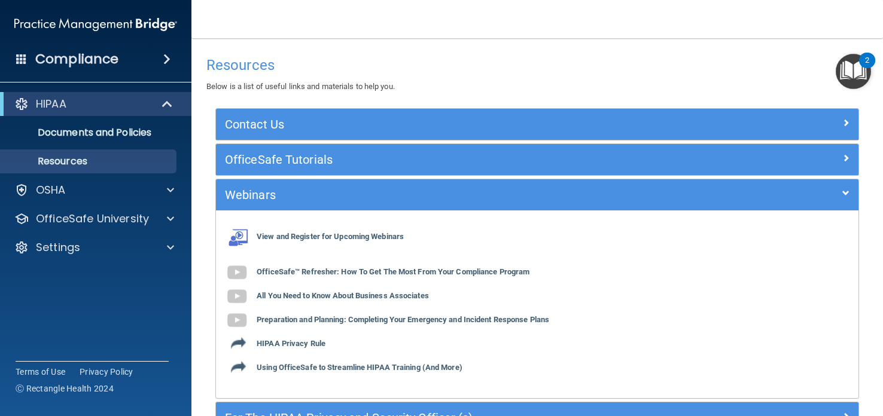
click at [207, 156] on div "Contact Us Main Number: 800-588-0254 E-mail Us Anytime at support@pcihipaa.com …" at bounding box center [537, 313] width 662 height 410
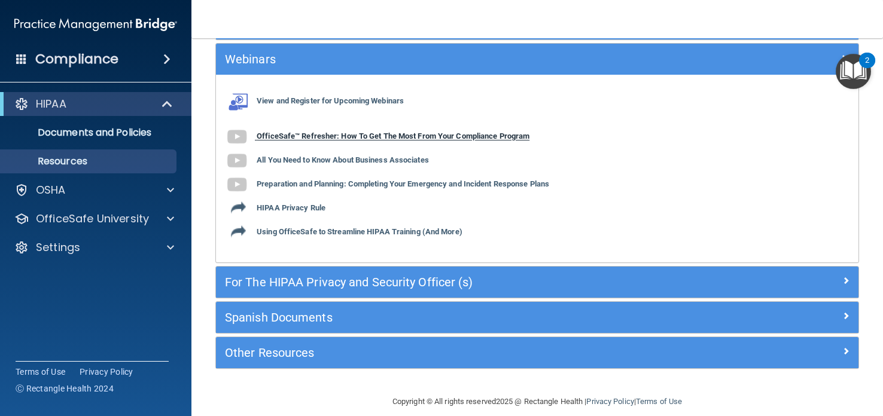
scroll to position [148, 0]
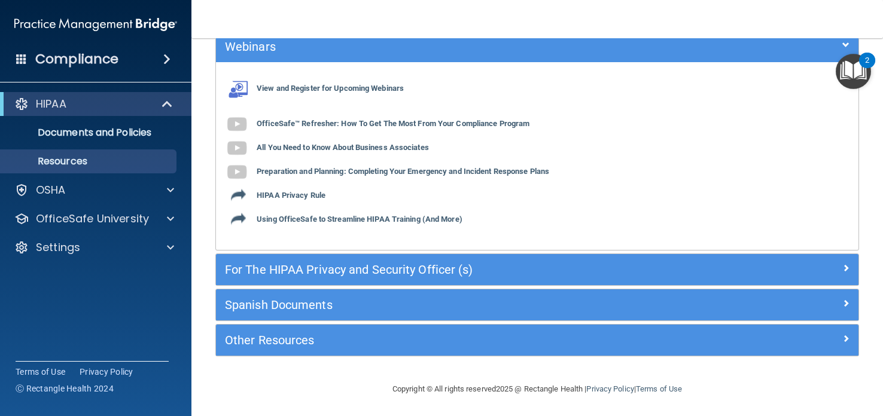
click at [210, 282] on div "Contact Us Main Number: 800-588-0254 E-mail Us Anytime at support@pcihipaa.com …" at bounding box center [537, 165] width 662 height 410
click at [852, 65] on img "Open Resource Center, 2 new notifications" at bounding box center [853, 71] width 35 height 35
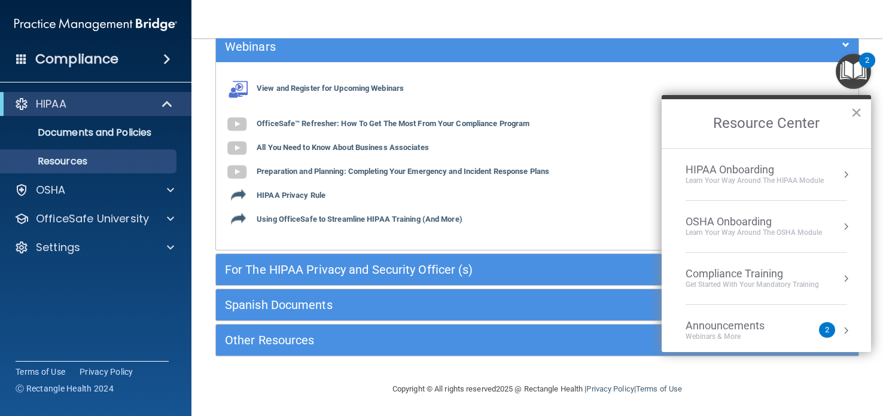
click at [728, 178] on div "Learn Your Way around the HIPAA module" at bounding box center [755, 181] width 138 height 10
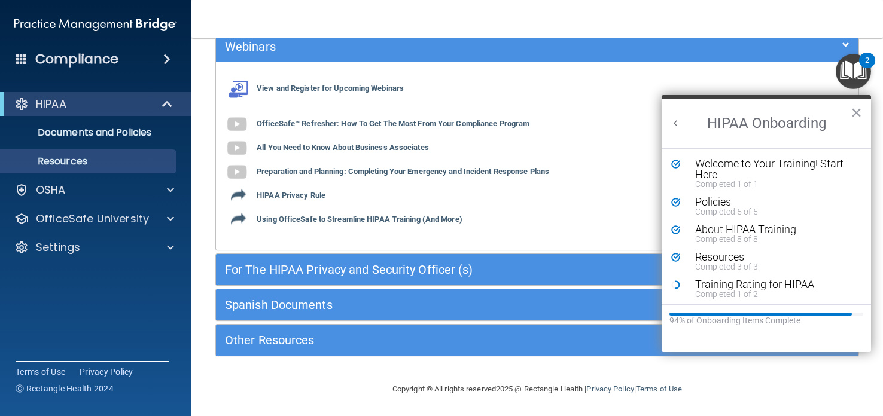
scroll to position [0, 0]
click at [746, 287] on div "Training Rating for HIPAA" at bounding box center [775, 284] width 160 height 11
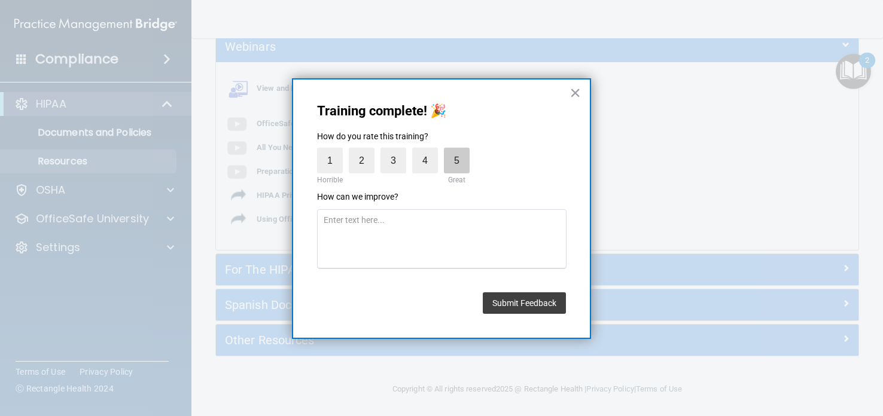
click at [453, 152] on label "5" at bounding box center [457, 161] width 26 height 26
click at [429, 151] on input "5" at bounding box center [429, 151] width 0 height 0
click at [536, 300] on button "Submit Feedback" at bounding box center [524, 304] width 83 height 22
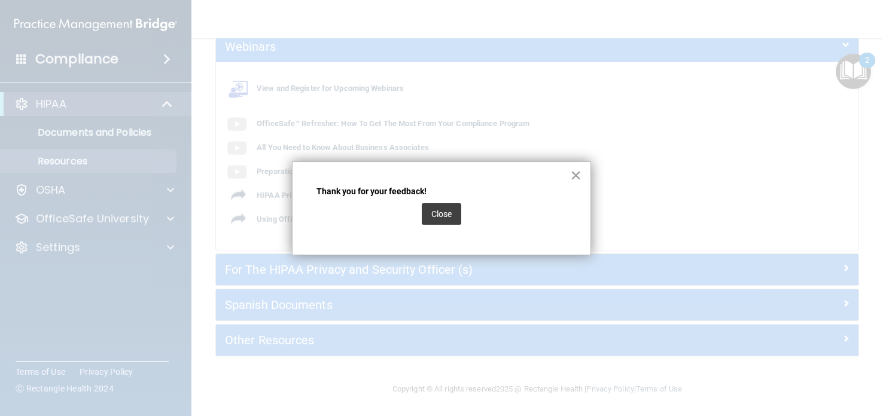
click at [577, 171] on button "×" at bounding box center [575, 175] width 11 height 19
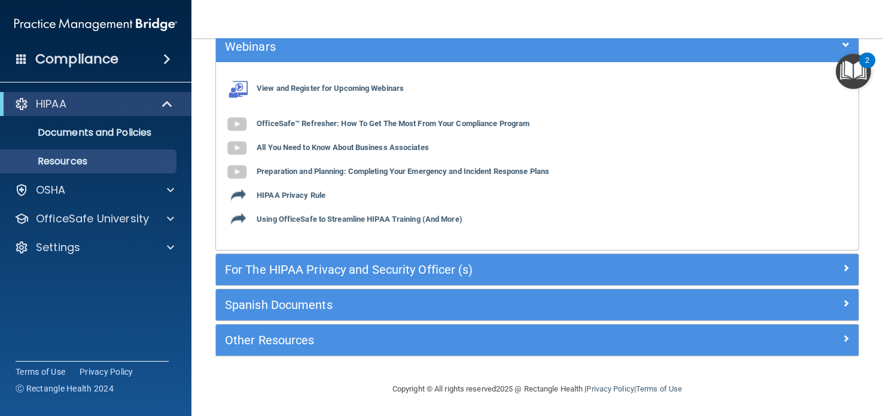
click at [850, 71] on img "Open Resource Center, 2 new notifications" at bounding box center [853, 71] width 35 height 35
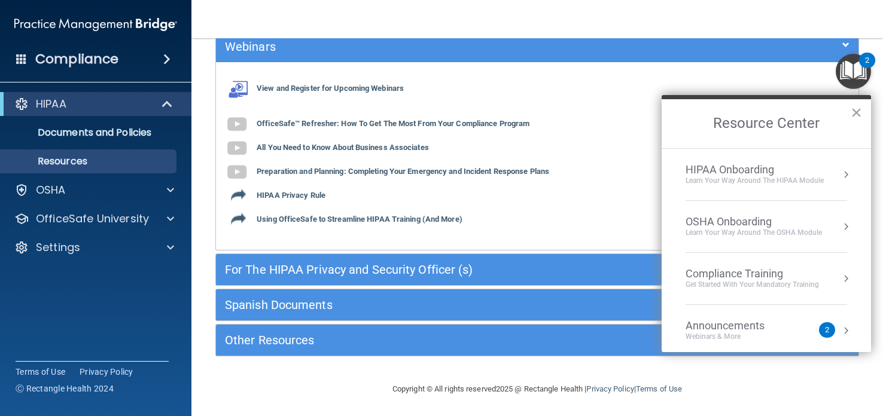
click at [798, 166] on div "HIPAA Onboarding" at bounding box center [755, 169] width 138 height 13
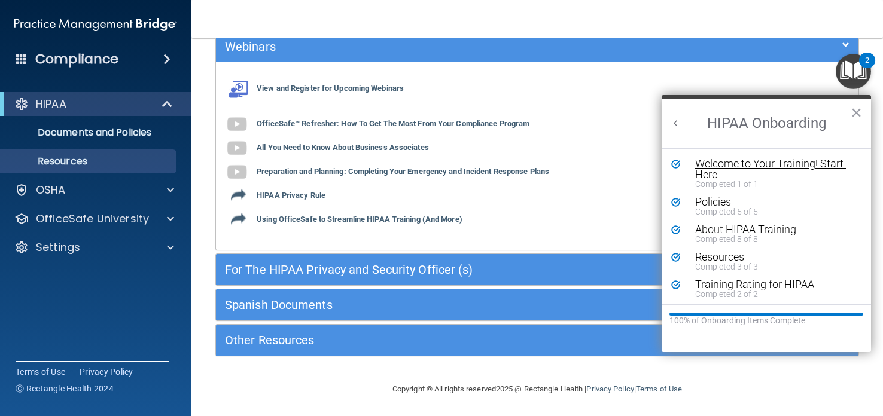
scroll to position [2, 0]
click at [856, 112] on button "×" at bounding box center [856, 112] width 11 height 19
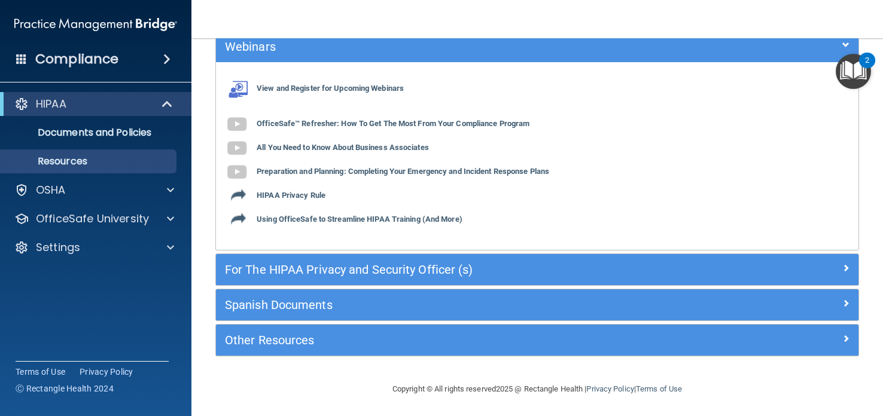
click at [859, 68] on img "Open Resource Center, 2 new notifications" at bounding box center [853, 71] width 35 height 35
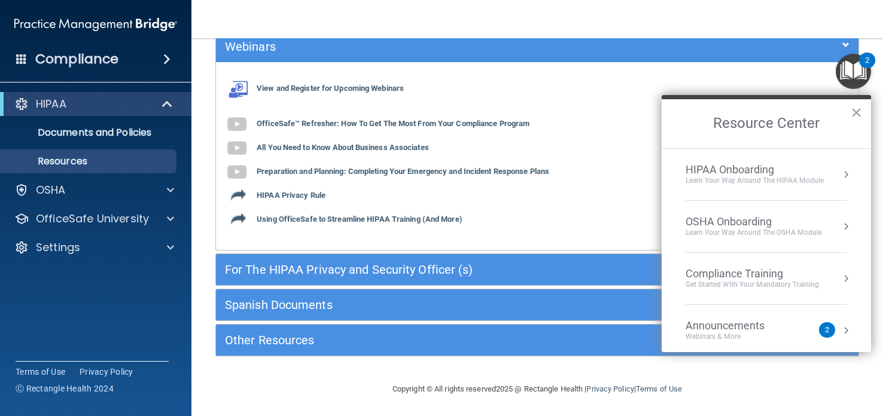
click at [773, 234] on div "Learn your way around the OSHA module" at bounding box center [754, 233] width 136 height 10
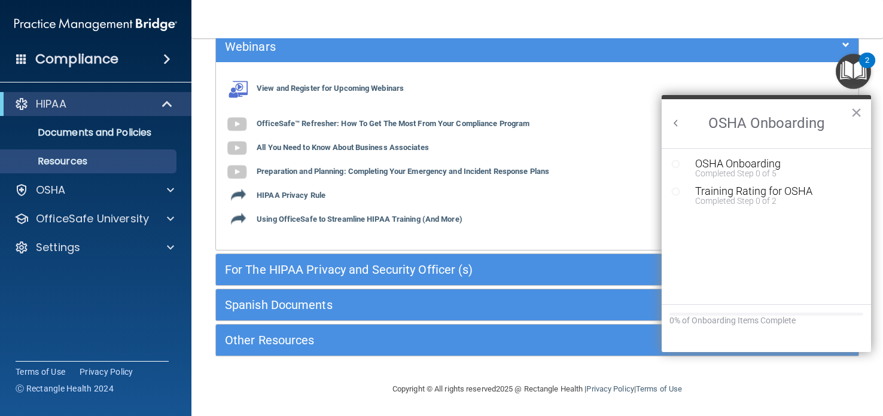
scroll to position [0, 0]
click at [752, 171] on div "Completed Step 0 of 5" at bounding box center [775, 173] width 160 height 8
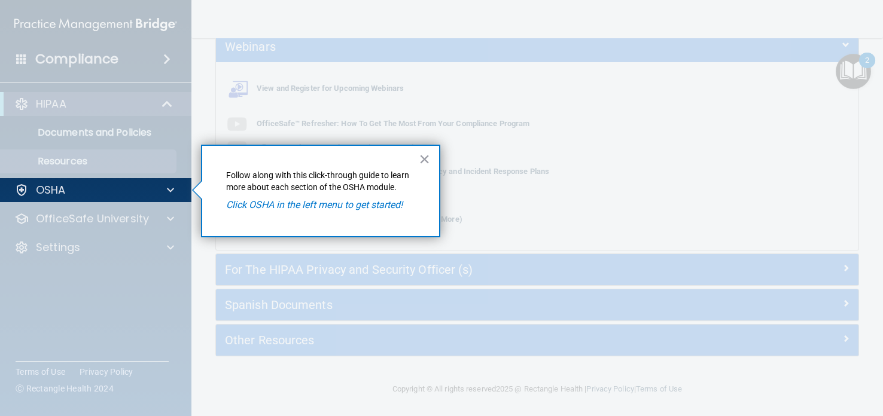
click at [357, 214] on div "× Follow along with this click-through guide to learn more about each section o…" at bounding box center [320, 191] width 239 height 93
click at [172, 188] on span at bounding box center [170, 190] width 7 height 14
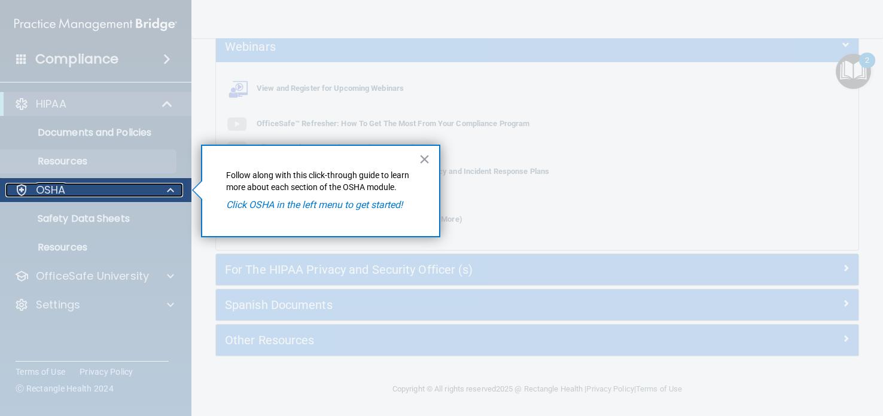
click at [121, 184] on div "OSHA" at bounding box center [79, 190] width 148 height 14
click at [169, 190] on span at bounding box center [170, 190] width 7 height 14
click at [114, 219] on div at bounding box center [96, 309] width 192 height 214
click at [72, 248] on div at bounding box center [96, 309] width 192 height 214
click at [98, 276] on div at bounding box center [96, 309] width 192 height 214
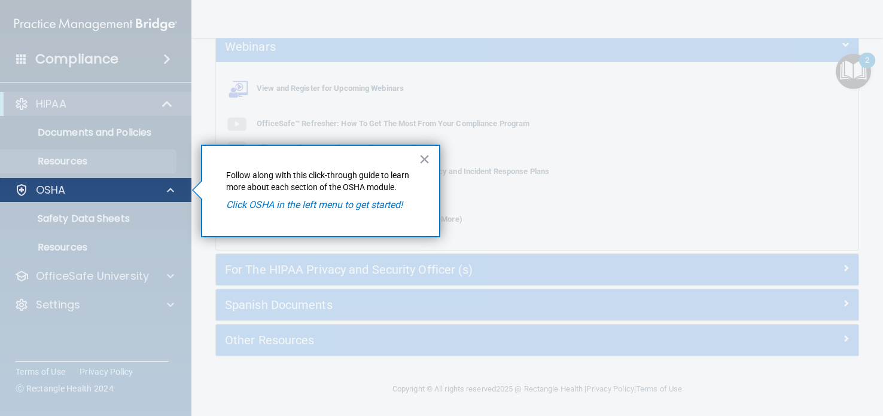
click at [191, 184] on div "OSHA" at bounding box center [96, 190] width 192 height 24
click at [172, 187] on span at bounding box center [170, 190] width 7 height 14
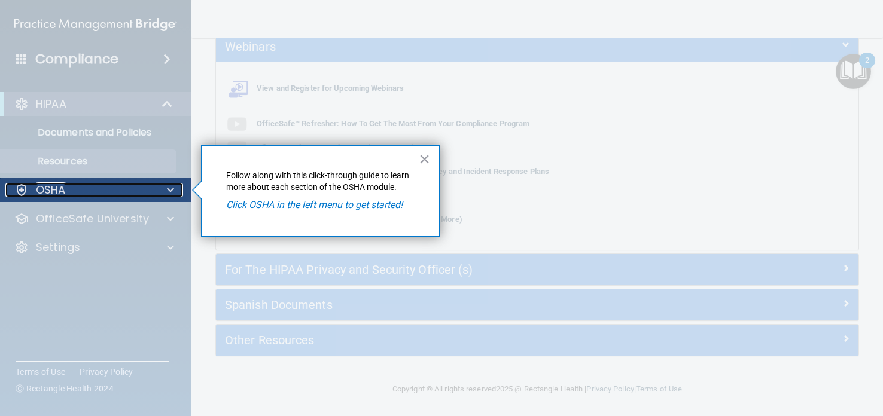
click at [172, 187] on span at bounding box center [170, 190] width 7 height 14
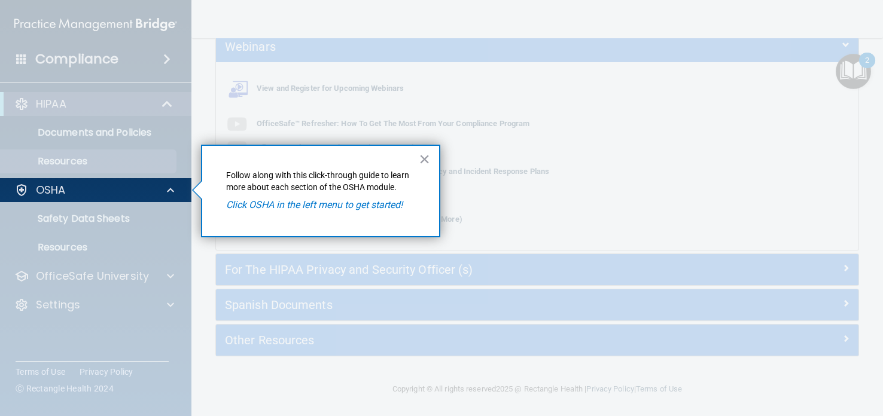
click at [132, 223] on div at bounding box center [96, 309] width 192 height 214
click at [427, 152] on button "×" at bounding box center [424, 159] width 11 height 19
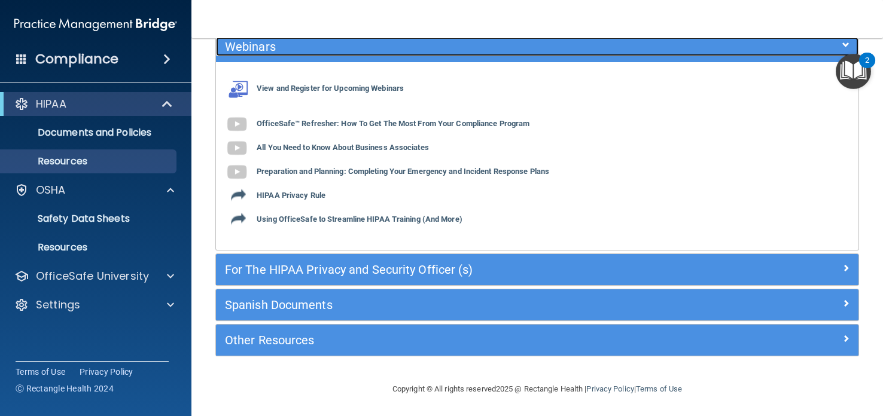
click at [844, 40] on span at bounding box center [845, 45] width 7 height 14
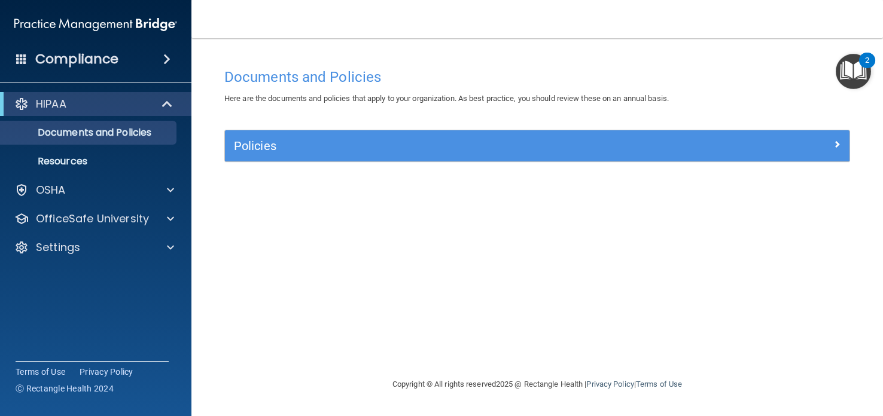
click at [856, 57] on img "Open Resource Center, 2 new notifications" at bounding box center [853, 71] width 35 height 35
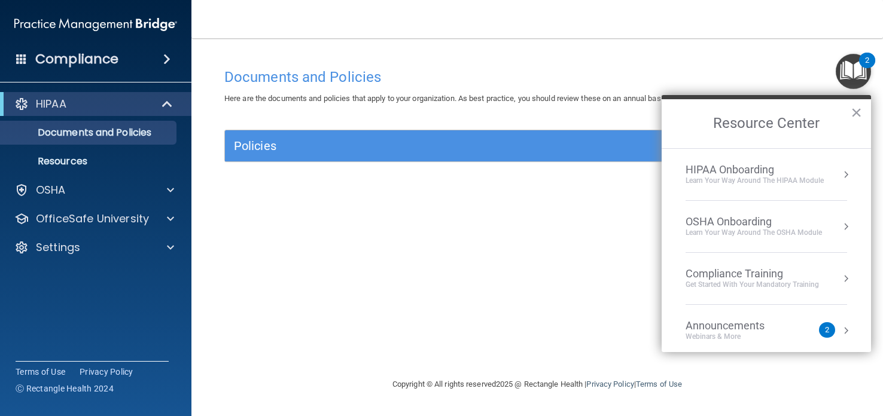
click at [744, 171] on div "HIPAA Onboarding" at bounding box center [755, 169] width 138 height 13
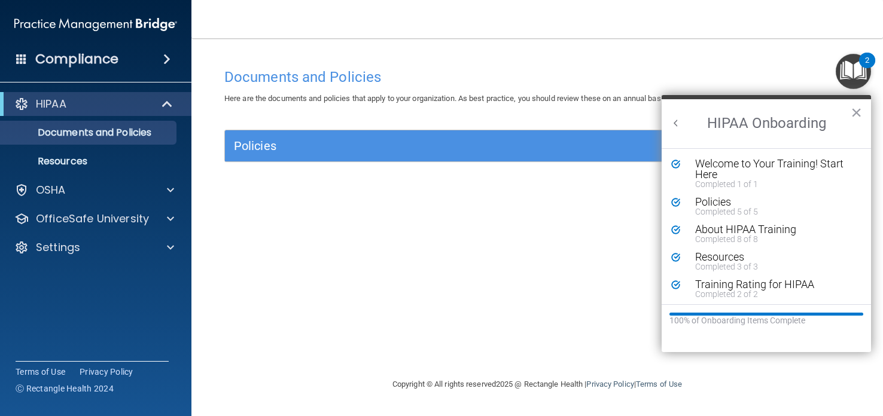
click at [862, 111] on h2 "HIPAA Onboarding" at bounding box center [766, 123] width 209 height 49
click at [855, 109] on button "×" at bounding box center [856, 112] width 11 height 19
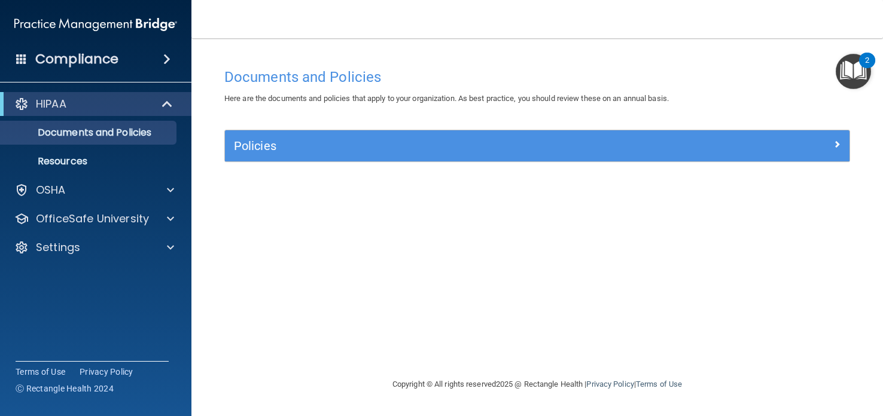
click at [860, 65] on img "Open Resource Center, 2 new notifications" at bounding box center [853, 71] width 35 height 35
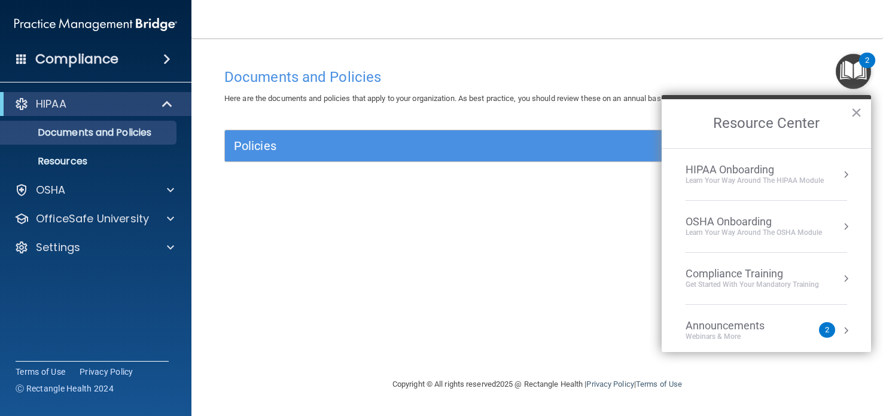
click at [798, 222] on div "OSHA Onboarding" at bounding box center [754, 221] width 136 height 13
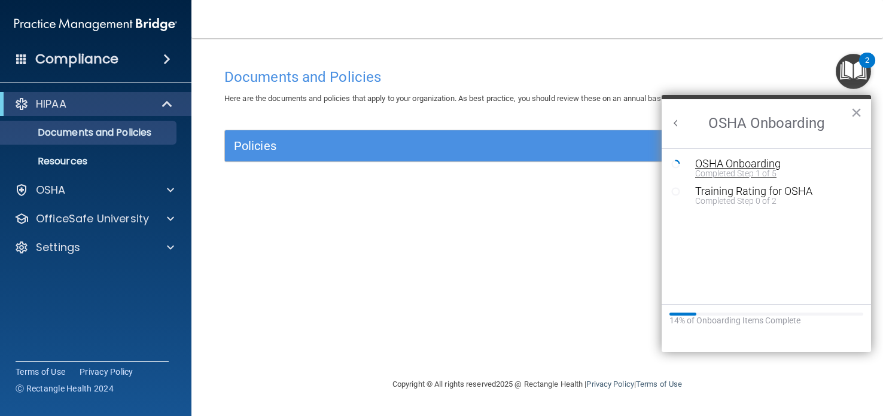
click at [761, 169] on div "Completed Step 1 of 5" at bounding box center [775, 173] width 160 height 8
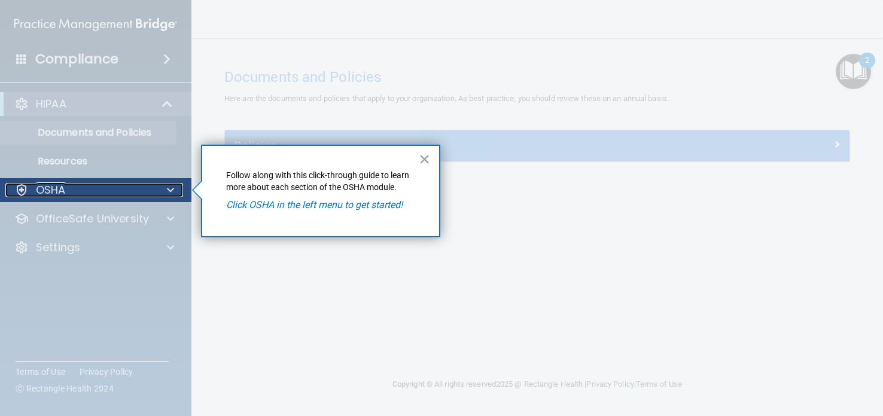
click at [80, 188] on div "OSHA" at bounding box center [79, 190] width 148 height 14
click at [22, 187] on div at bounding box center [21, 190] width 14 height 14
click at [48, 186] on p "OSHA" at bounding box center [51, 190] width 30 height 14
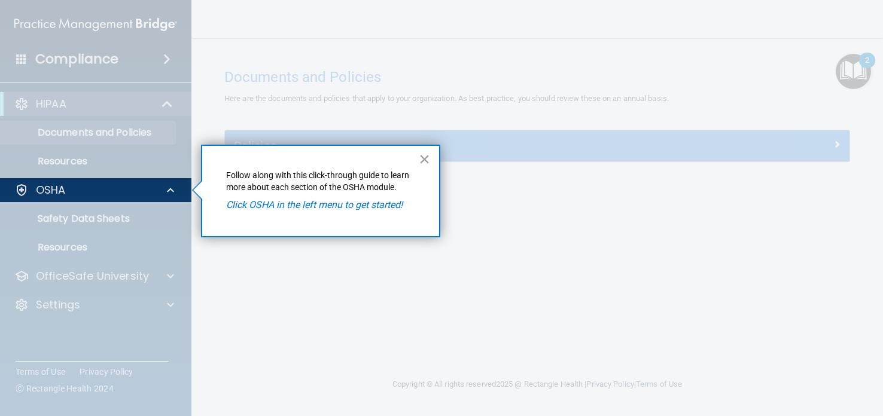
click at [84, 212] on div at bounding box center [96, 309] width 192 height 214
click at [154, 184] on div at bounding box center [169, 190] width 30 height 14
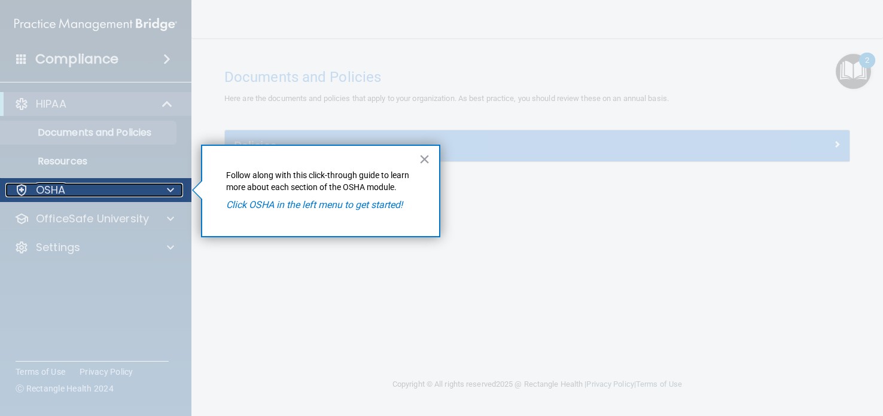
click at [154, 184] on div at bounding box center [169, 190] width 30 height 14
click at [39, 188] on p "OSHA" at bounding box center [51, 190] width 30 height 14
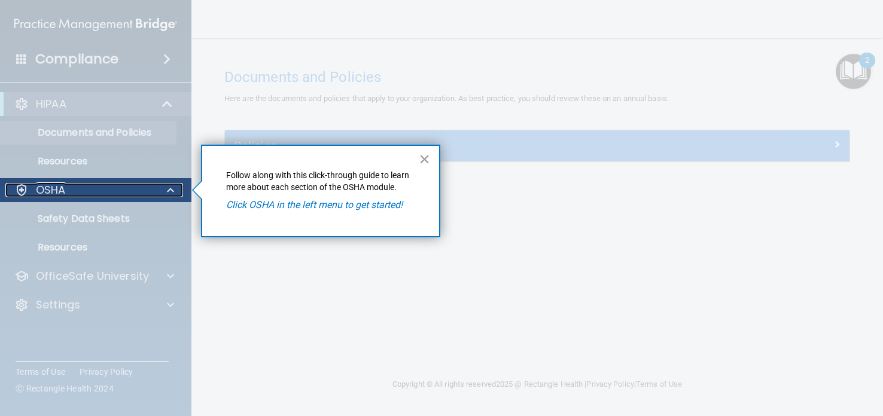
click at [39, 188] on p "OSHA" at bounding box center [51, 190] width 30 height 14
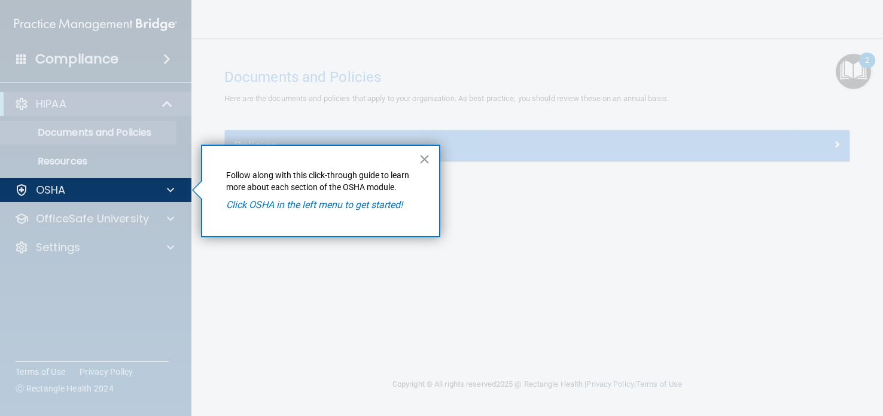
click at [50, 158] on div at bounding box center [96, 89] width 192 height 178
click at [427, 157] on button "×" at bounding box center [424, 159] width 11 height 19
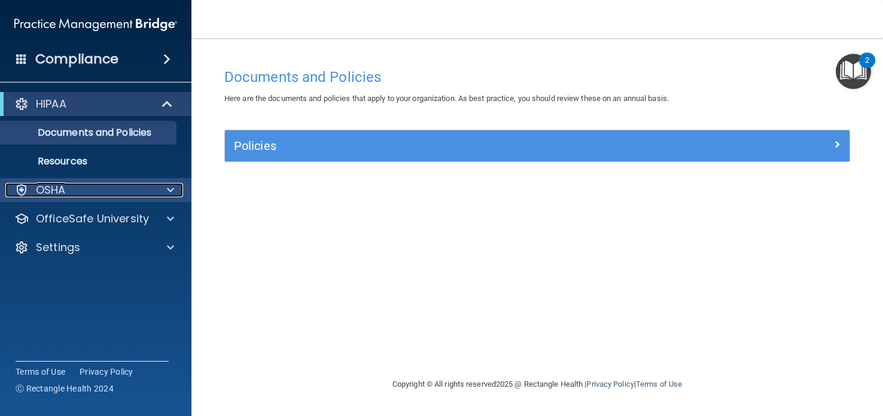
click at [54, 194] on p "OSHA" at bounding box center [51, 190] width 30 height 14
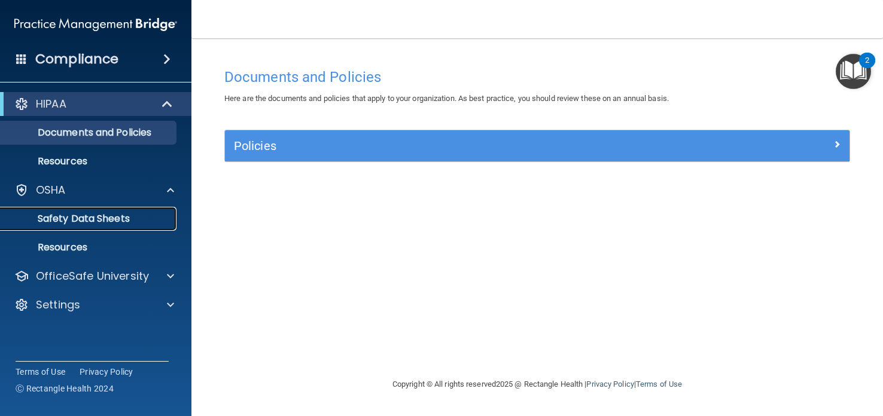
click at [68, 217] on p "Safety Data Sheets" at bounding box center [89, 219] width 163 height 12
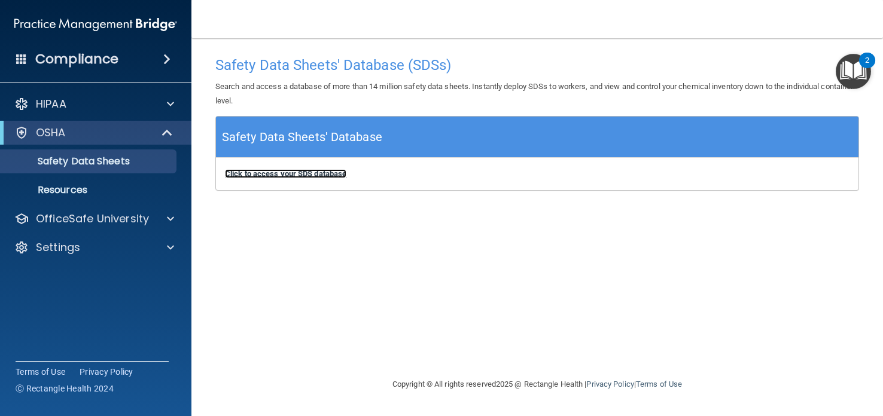
click at [326, 172] on b "Click to access your SDS database" at bounding box center [285, 173] width 121 height 9
